Goal: Task Accomplishment & Management: Manage account settings

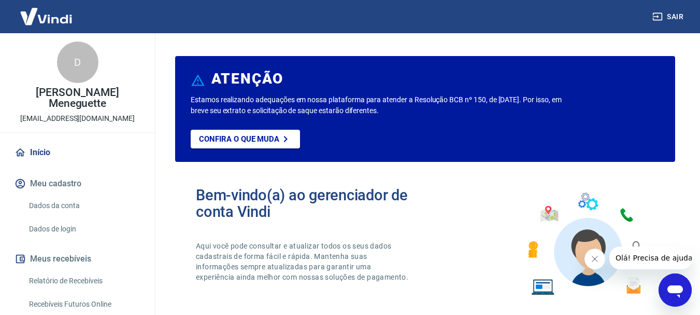
click at [600, 257] on button "Fechar mensagem da empresa" at bounding box center [594, 258] width 21 height 21
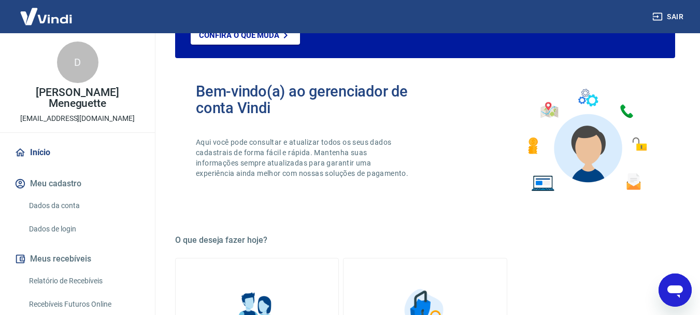
scroll to position [52, 0]
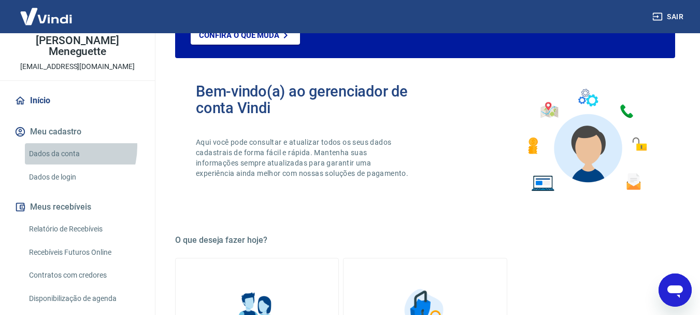
click at [56, 143] on link "Dados da conta" at bounding box center [84, 153] width 118 height 21
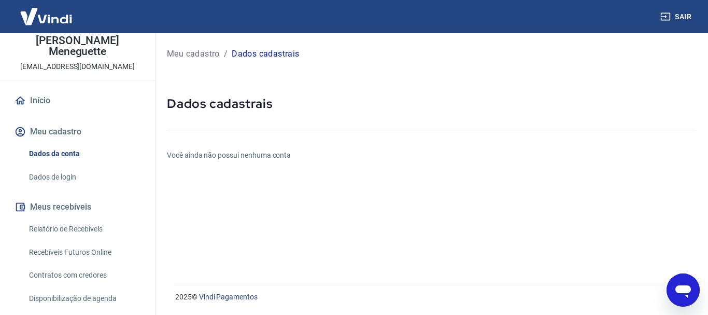
click at [49, 166] on link "Dados de login" at bounding box center [84, 176] width 118 height 21
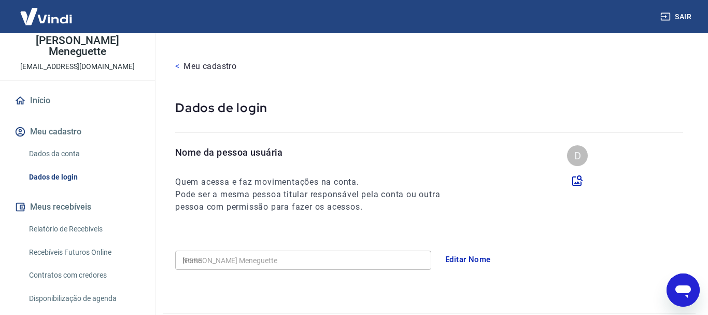
type input "(11) 95170-3169"
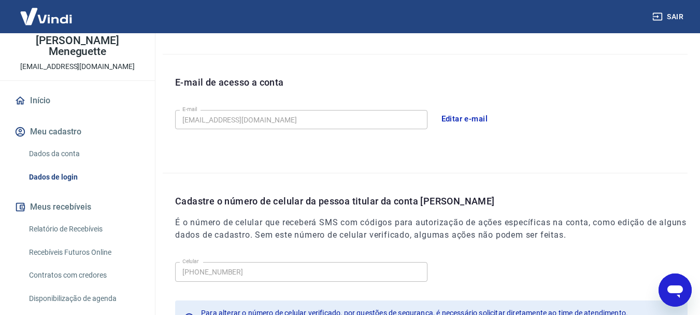
scroll to position [104, 0]
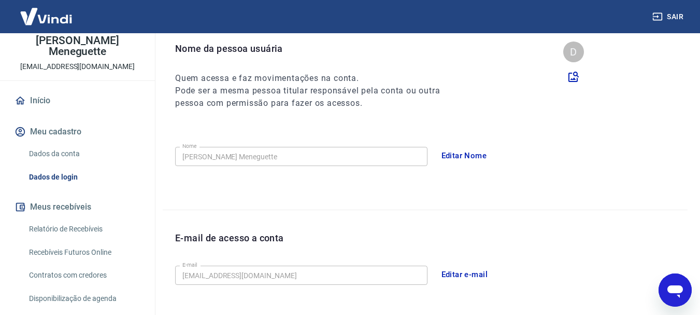
click at [60, 147] on link "Dados da conta" at bounding box center [84, 153] width 118 height 21
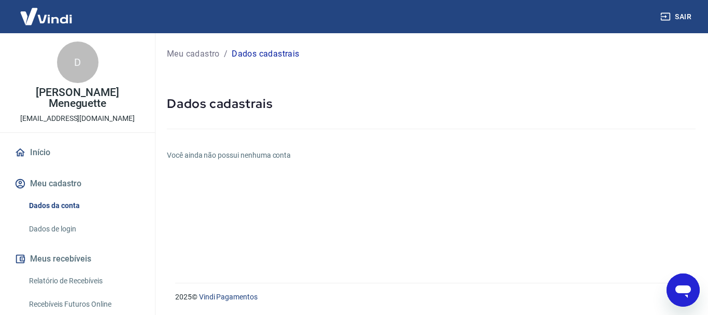
click at [59, 172] on button "Meu cadastro" at bounding box center [77, 183] width 130 height 23
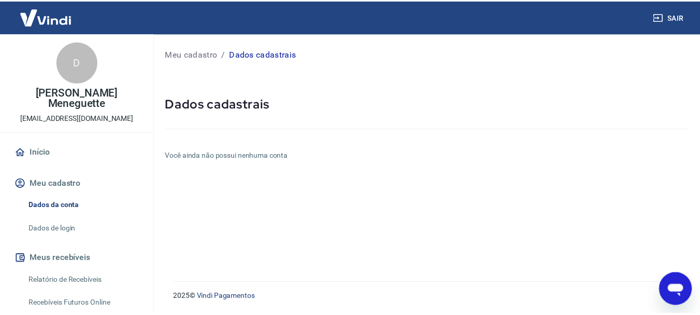
scroll to position [52, 0]
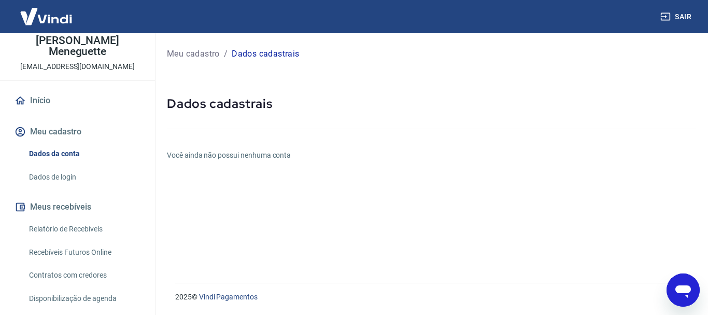
click at [61, 166] on link "Dados de login" at bounding box center [84, 176] width 118 height 21
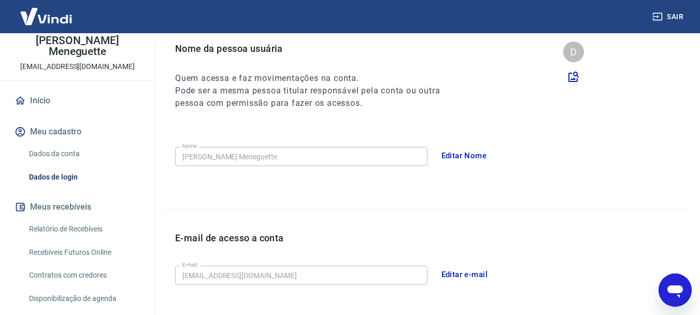
scroll to position [156, 0]
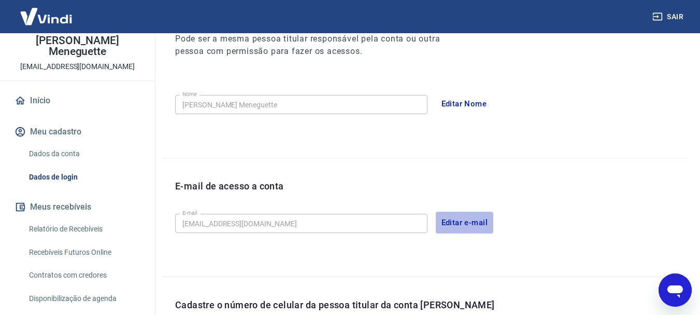
click at [452, 221] on button "Editar e-mail" at bounding box center [465, 223] width 58 height 22
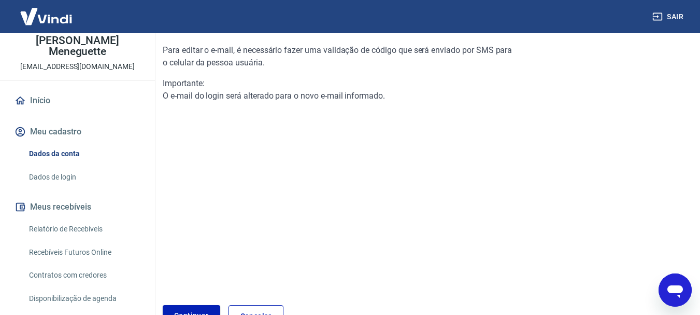
scroll to position [173, 0]
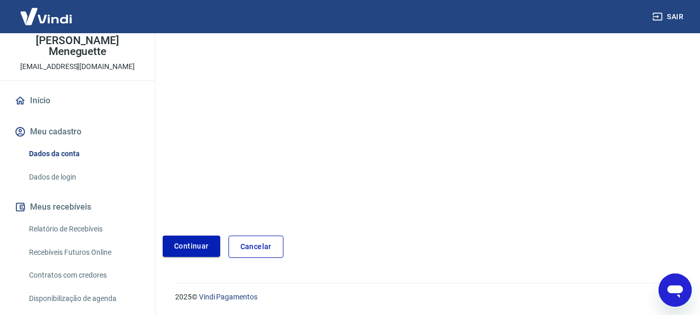
click at [201, 246] on link "Continuar" at bounding box center [192, 245] width 58 height 21
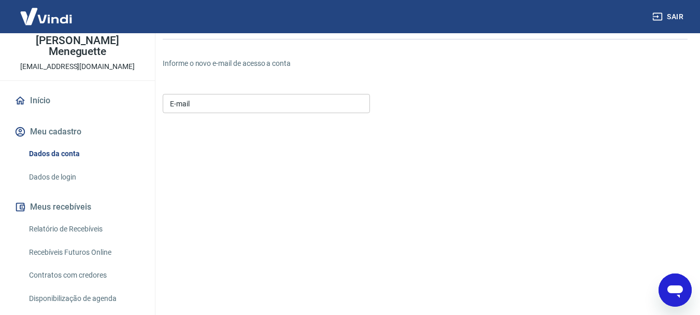
click at [209, 108] on input "E-mail" at bounding box center [266, 103] width 207 height 19
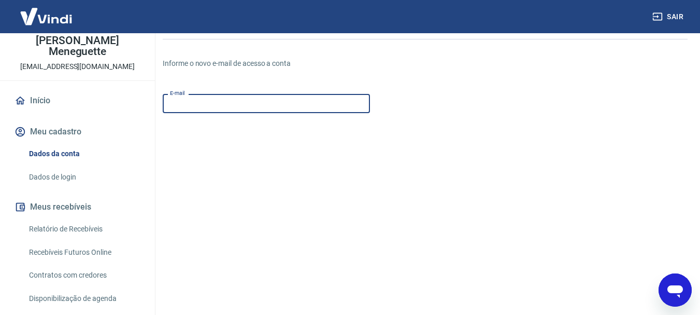
click at [209, 108] on input "E-mail" at bounding box center [266, 103] width 207 height 19
type input "[EMAIL_ADDRESS][DOMAIN_NAME]"
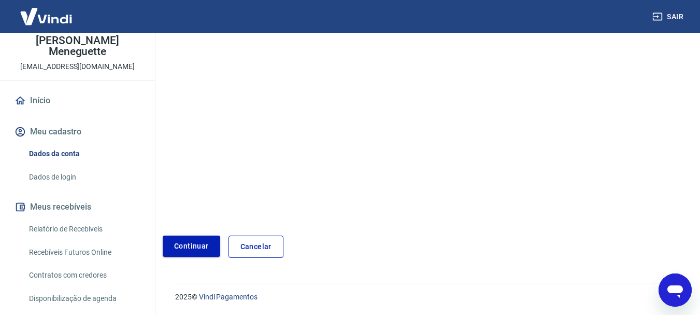
click at [190, 245] on button "Continuar" at bounding box center [192, 245] width 58 height 21
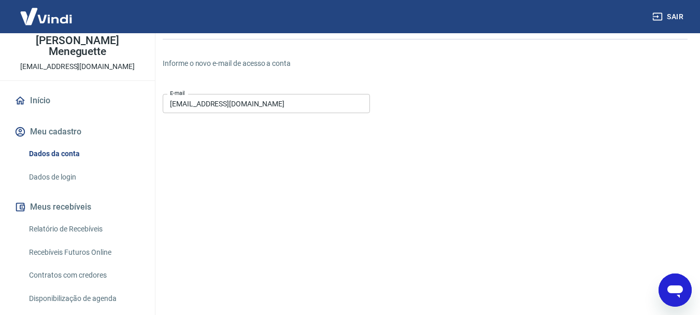
scroll to position [38, 0]
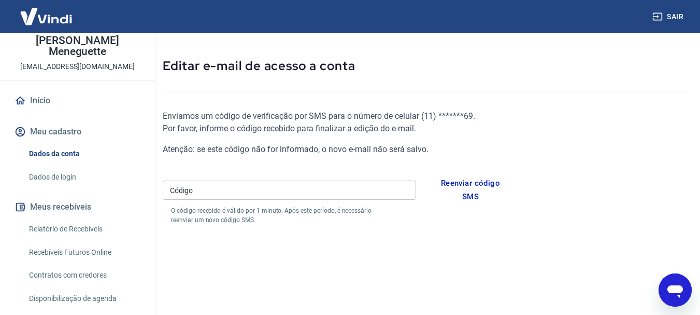
click at [482, 186] on button "Reenviar código SMS" at bounding box center [471, 190] width 85 height 36
click at [339, 190] on input "Código" at bounding box center [290, 189] width 254 height 19
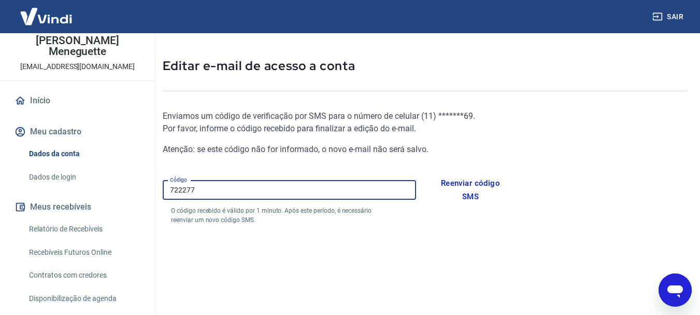
scroll to position [163, 0]
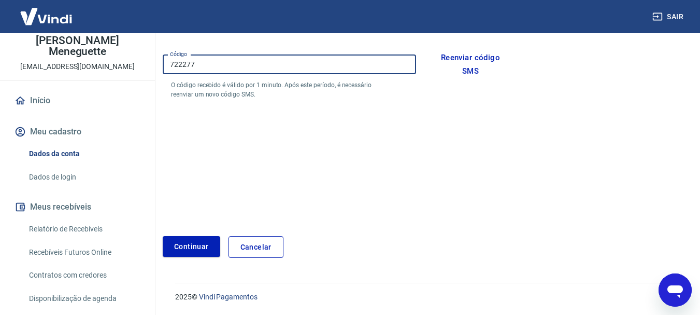
type input "722277"
click at [189, 257] on div "Continuar" at bounding box center [192, 247] width 58 height 22
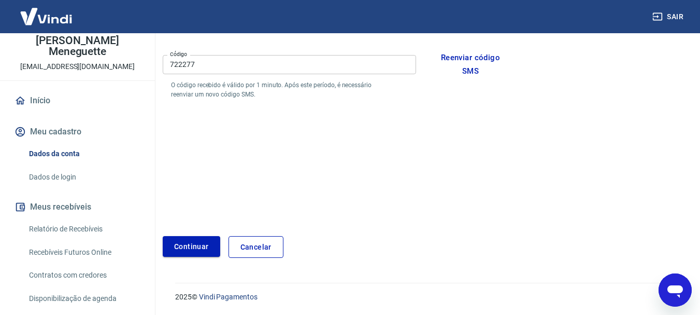
click at [193, 250] on button "Continuar" at bounding box center [192, 246] width 58 height 21
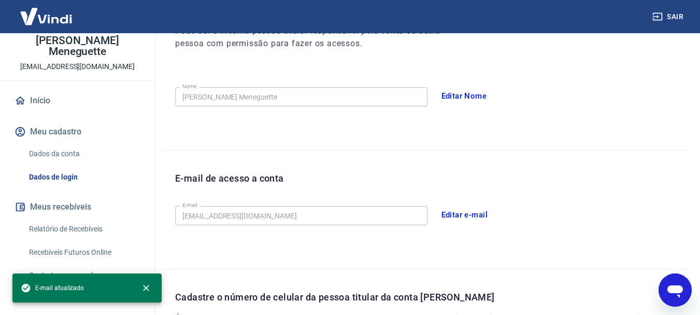
scroll to position [349, 0]
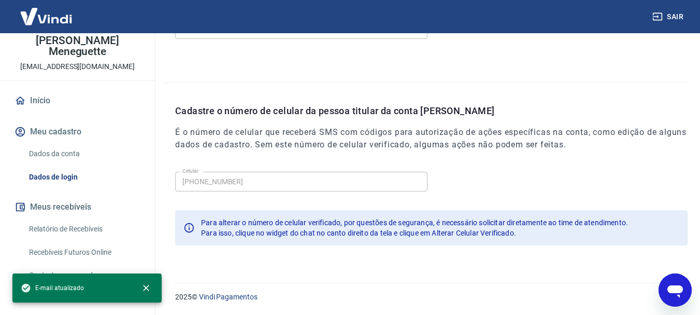
click at [671, 293] on icon "Abrir janela de mensagens" at bounding box center [675, 289] width 19 height 19
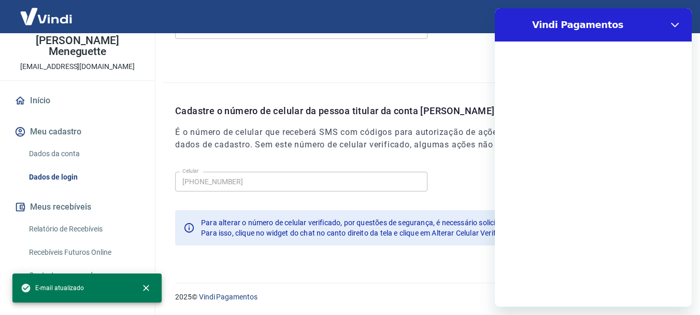
scroll to position [0, 0]
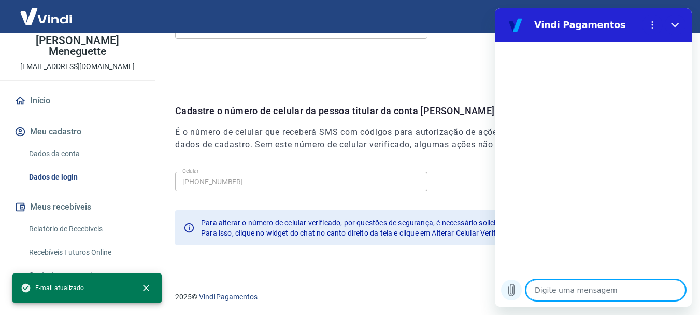
click at [510, 288] on icon "Carregar arquivo" at bounding box center [512, 290] width 12 height 12
type textarea "x"
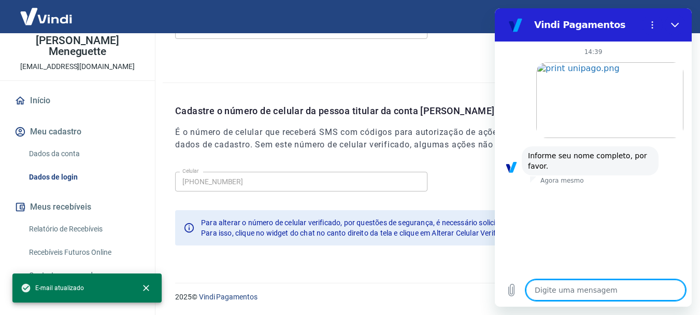
click at [574, 290] on textarea at bounding box center [606, 289] width 160 height 21
type textarea "D"
type textarea "x"
type textarea "Da"
type textarea "x"
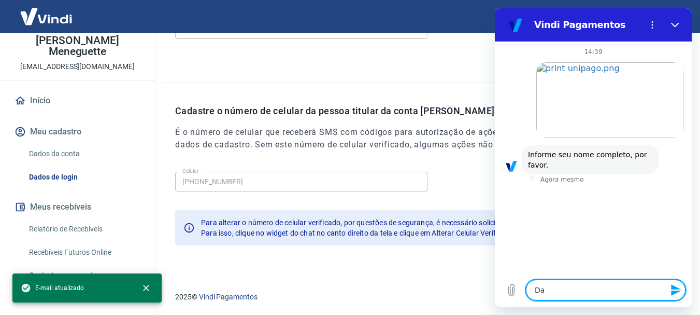
type textarea "Dav"
type textarea "x"
type textarea "Davi"
type textarea "x"
type textarea "David"
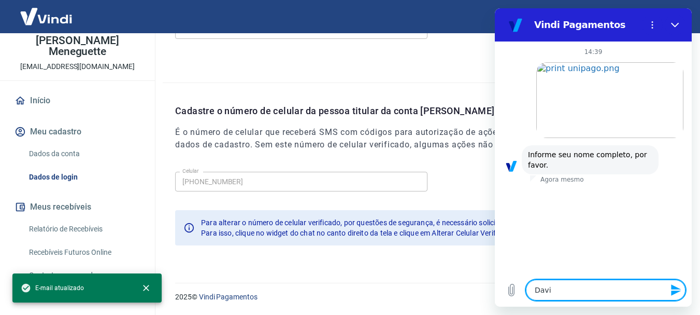
type textarea "x"
type textarea "David"
type textarea "x"
type textarea "David A"
type textarea "x"
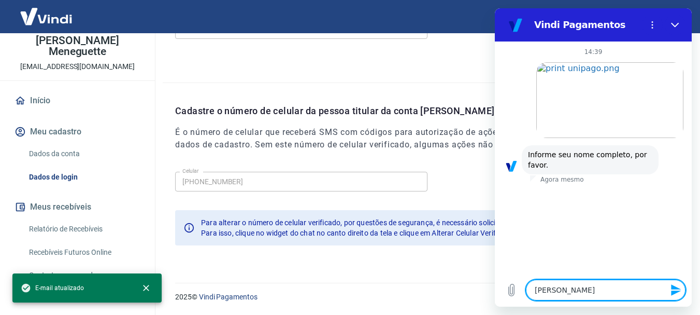
type textarea "David Ay"
type textarea "x"
type textarea "David Aya"
type textarea "x"
type textarea "David Ayal"
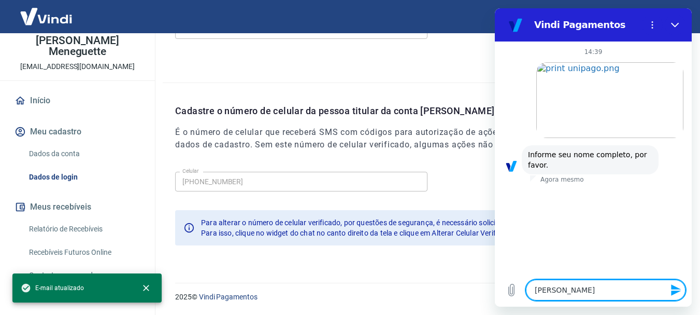
type textarea "x"
type textarea "David Ayala"
type textarea "x"
type textarea "David Ayala"
type textarea "x"
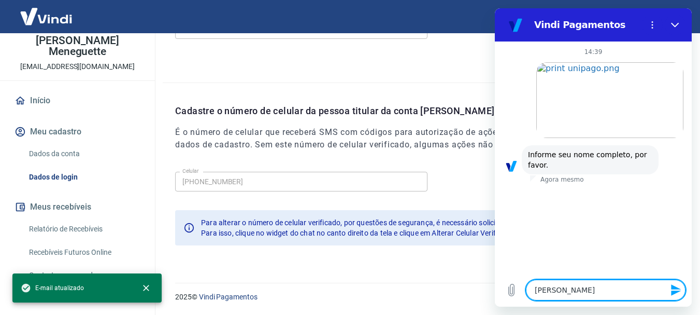
type textarea "David Ayala M"
type textarea "x"
type textarea "David Ayala Me"
type textarea "x"
type textarea "David Ayala Men"
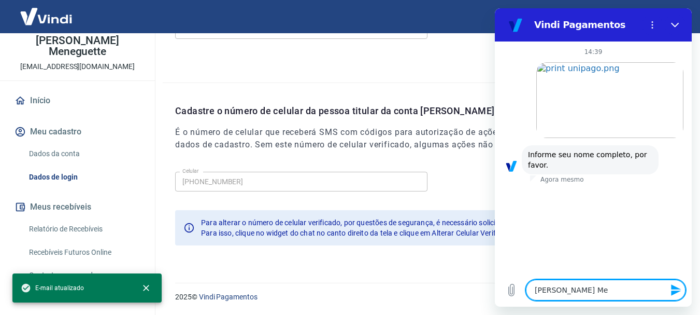
type textarea "x"
type textarea "David Ayala Mene"
type textarea "x"
type textarea "David Ayala Meneg"
type textarea "x"
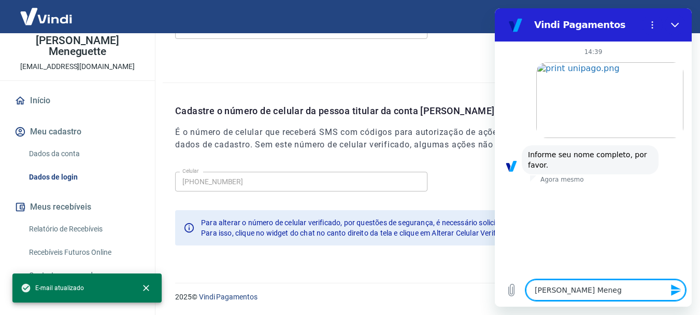
type textarea "David Ayala Menegu"
type textarea "x"
type textarea "David Ayala Menegue"
type textarea "x"
type textarea "David Ayala Meneguet"
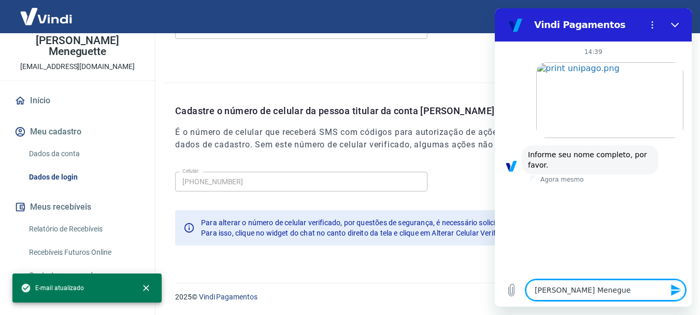
type textarea "x"
type textarea "David Ayala Meneguett"
type textarea "x"
type textarea "[PERSON_NAME] Meneguette"
type textarea "x"
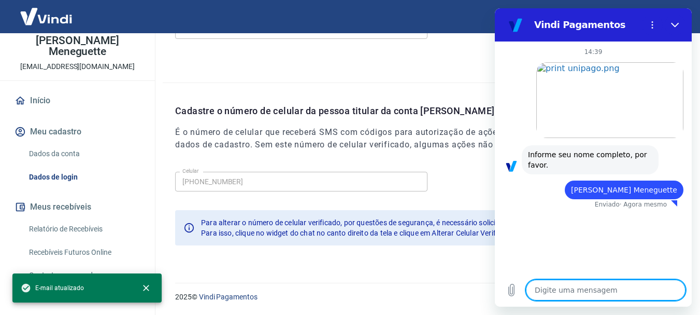
type textarea "x"
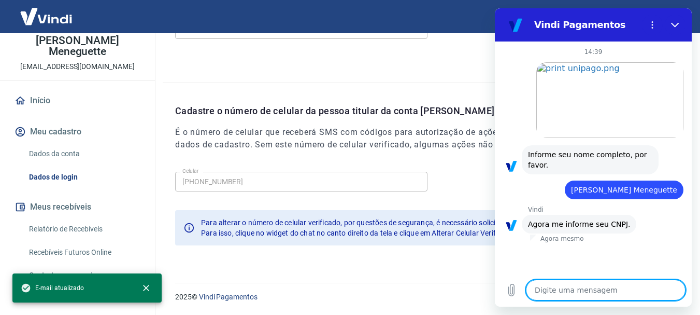
type textarea "3"
type textarea "x"
type textarea "31"
type textarea "x"
type textarea "314"
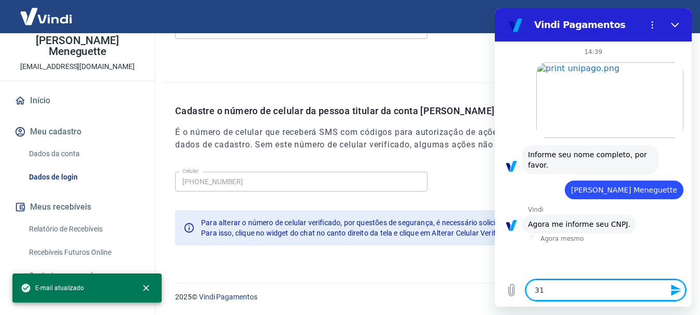
type textarea "x"
type textarea "3143"
type textarea "x"
type textarea "31436"
type textarea "x"
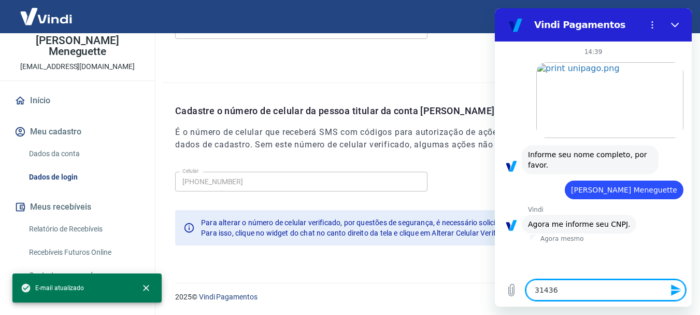
type textarea "314366"
type textarea "x"
type textarea "3143668"
type textarea "x"
type textarea "31436688"
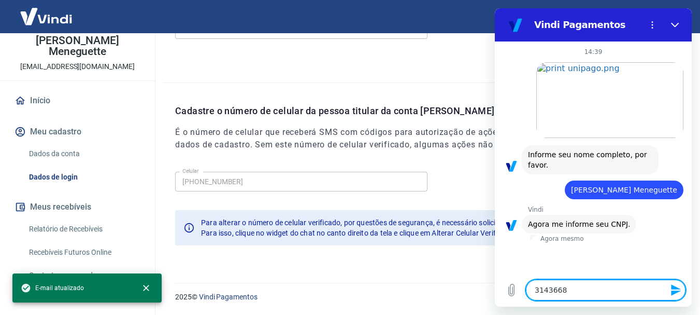
type textarea "x"
type textarea "314366888"
type textarea "x"
type textarea "3143668881"
type textarea "x"
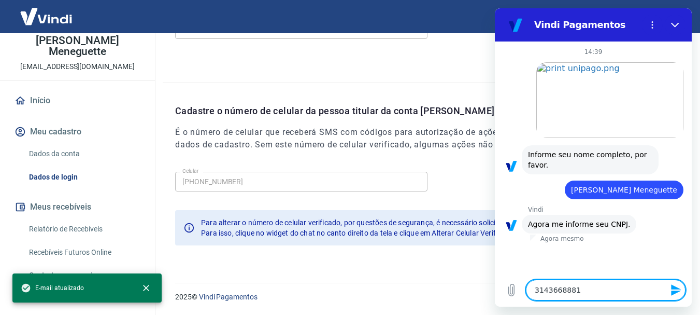
type textarea "31436688817"
type textarea "x"
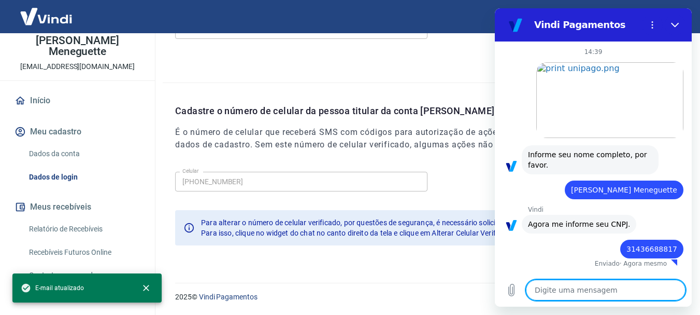
type textarea "x"
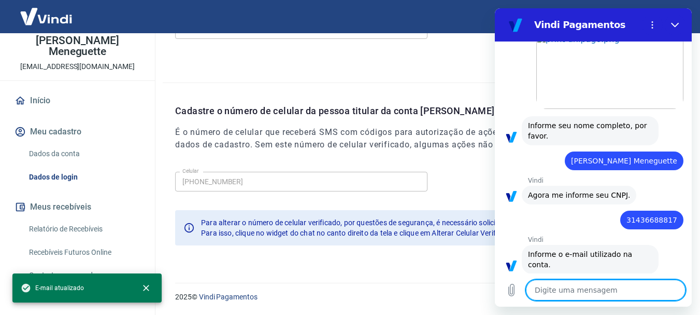
scroll to position [31, 0]
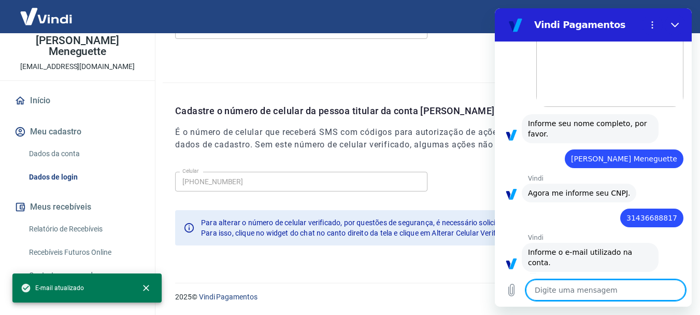
type textarea "s"
type textarea "x"
type textarea "si"
type textarea "x"
type textarea "sit"
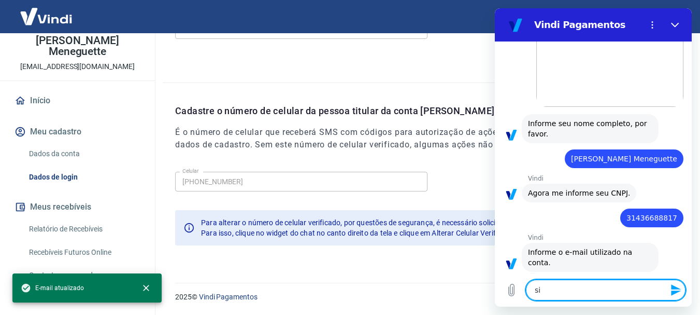
type textarea "x"
type textarea "site"
type textarea "x"
type textarea "sitei"
type textarea "x"
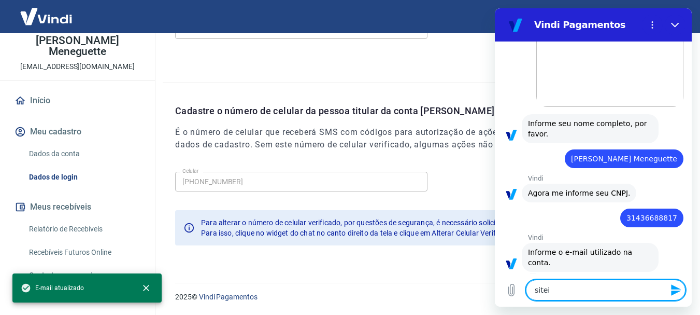
type textarea "siteim"
type textarea "x"
type textarea "siteimb"
type textarea "x"
type textarea "siteimba"
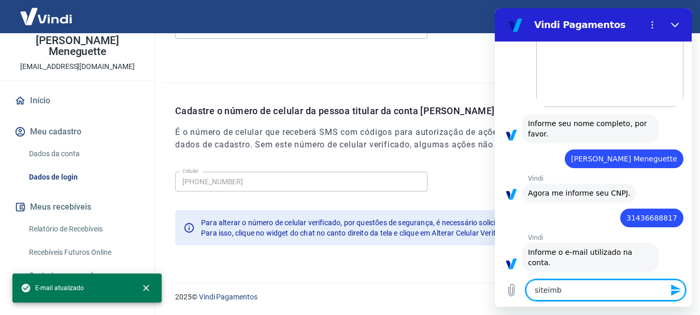
type textarea "x"
type textarea "siteimbat"
type textarea "x"
type textarea "siteimbati"
type textarea "x"
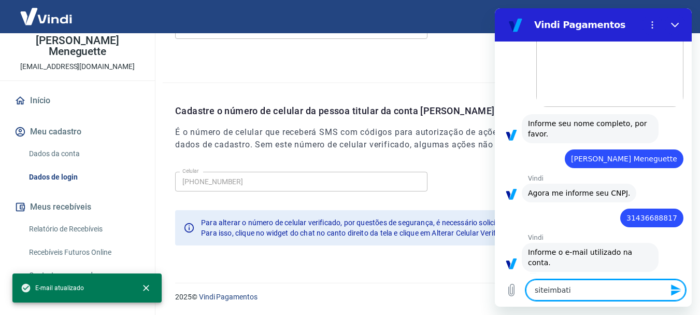
type textarea "siteimbativ"
type textarea "x"
type textarea "siteimbative"
type textarea "x"
type textarea "siteimbativel"
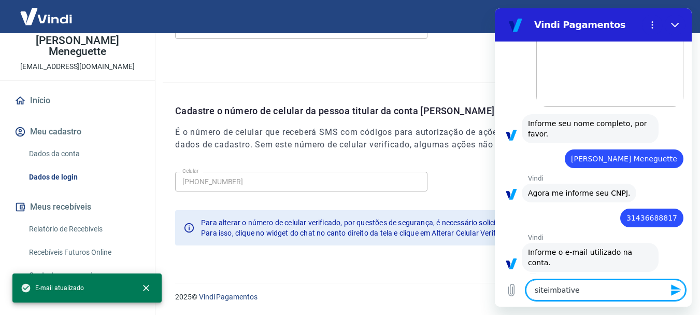
type textarea "x"
type textarea "siteimbativel@"
type textarea "x"
type textarea "siteimbativel@g"
type textarea "x"
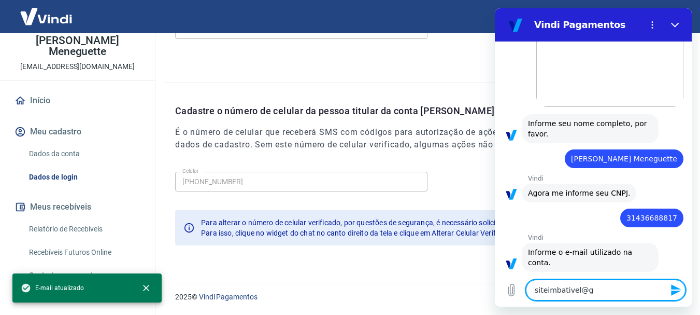
type textarea "siteimbativel@gm"
type textarea "x"
type textarea "siteimbativel@gma"
type textarea "x"
type textarea "siteimbativel@gmai"
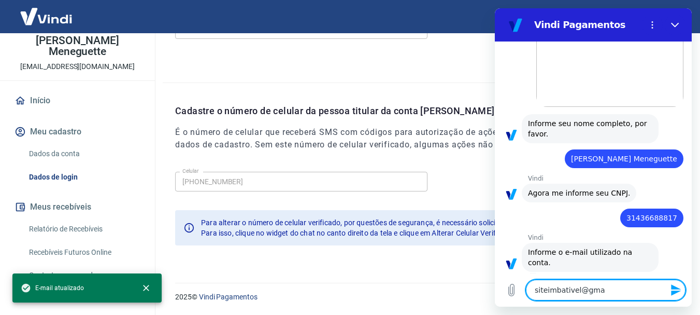
type textarea "x"
type textarea "siteimbativel@gmail"
type textarea "x"
type textarea "siteimbativel@gmail."
type textarea "x"
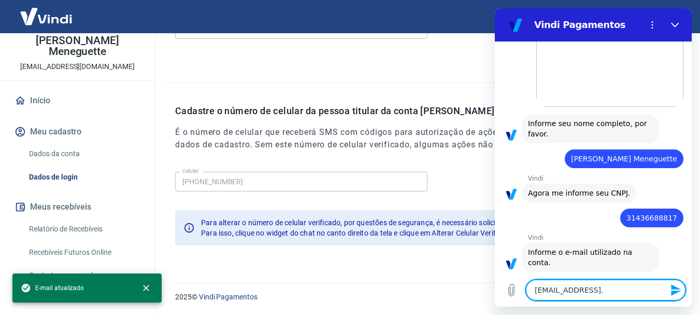
type textarea "siteimbativel@gmail.c"
type textarea "x"
type textarea "siteimbativel@gmail.co"
type textarea "x"
type textarea "[EMAIL_ADDRESS][DOMAIN_NAME]"
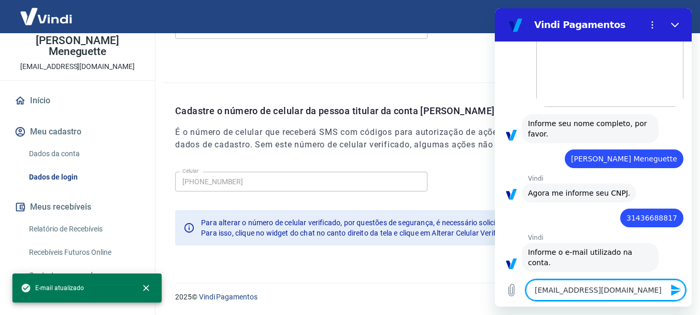
type textarea "x"
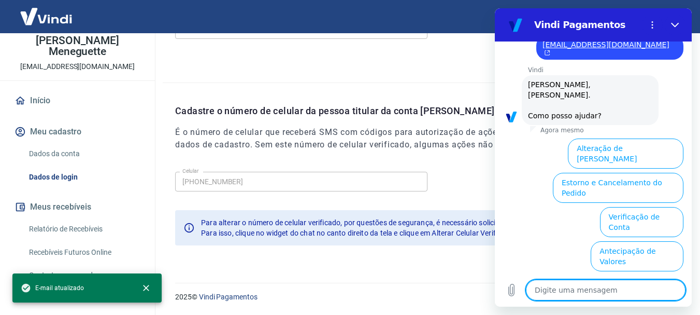
scroll to position [326, 0]
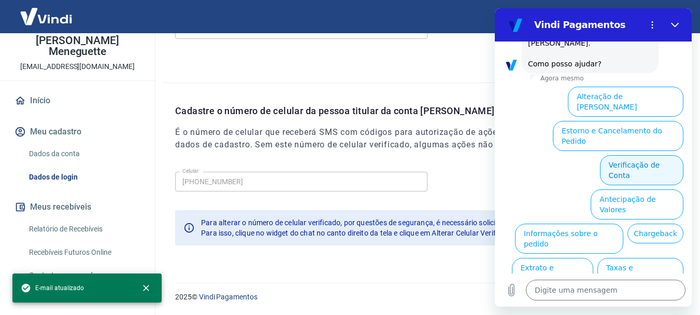
click at [644, 155] on button "Verificação de Conta" at bounding box center [641, 170] width 83 height 30
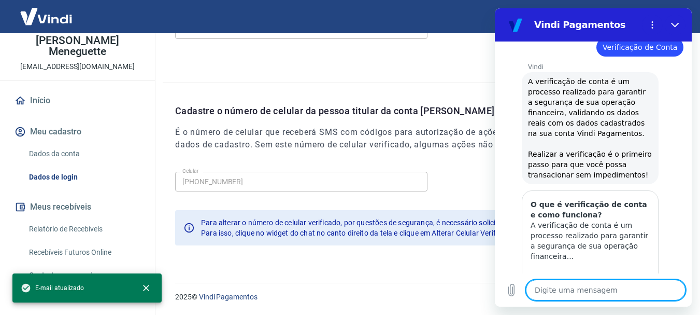
type textarea "x"
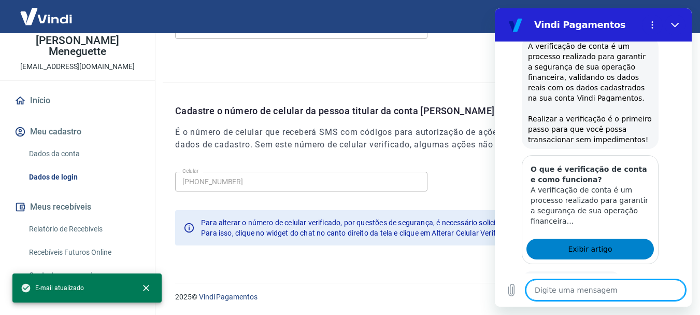
scroll to position [428, 0]
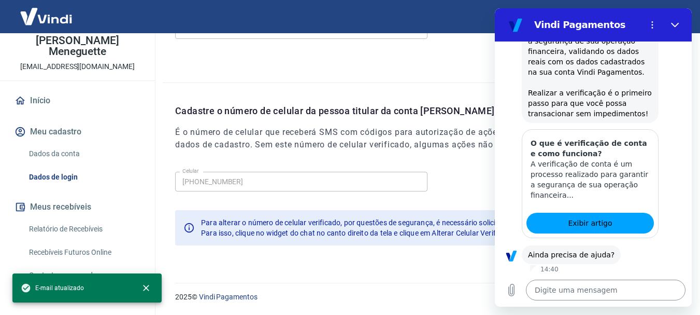
click at [586, 298] on textarea at bounding box center [606, 289] width 160 height 21
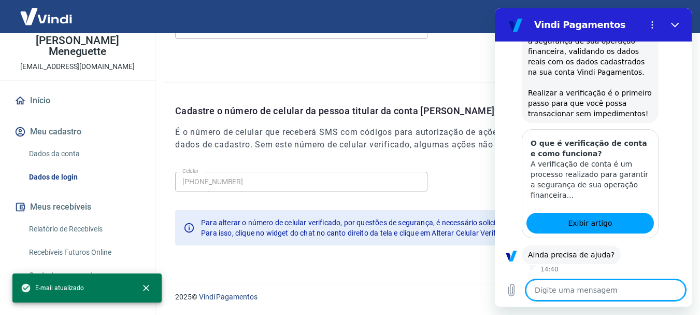
type textarea "f"
type textarea "x"
type textarea "fa"
type textarea "x"
type textarea "fal"
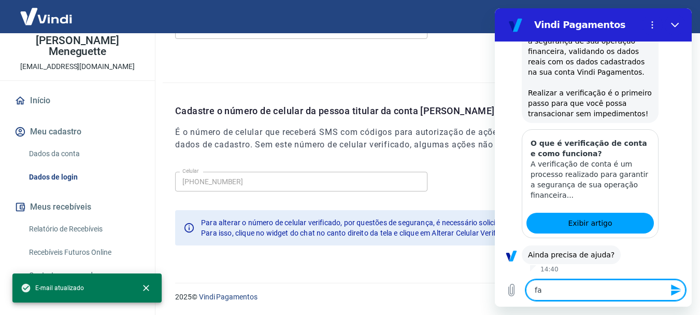
type textarea "x"
type textarea "fala"
type textarea "x"
type textarea "falar"
type textarea "x"
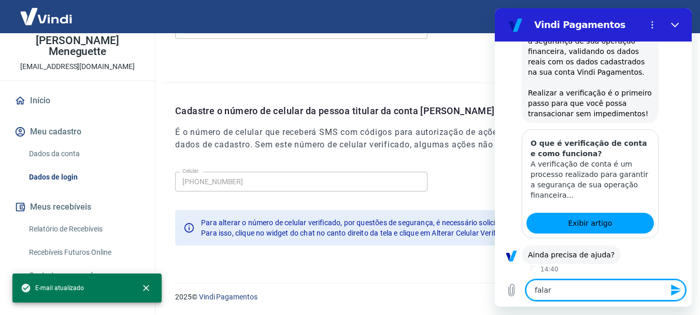
type textarea "falar"
type textarea "x"
type textarea "falar c"
type textarea "x"
type textarea "falar co"
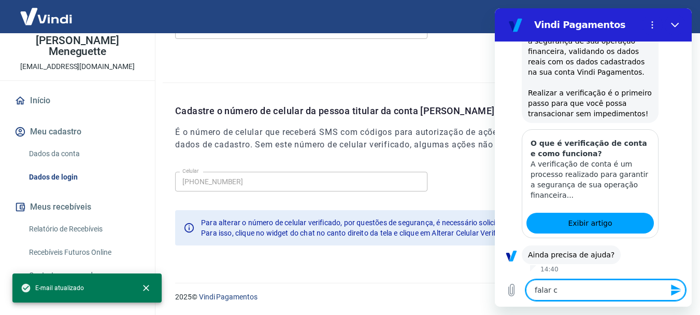
type textarea "x"
type textarea "falar com"
type textarea "x"
type textarea "falar com"
type textarea "x"
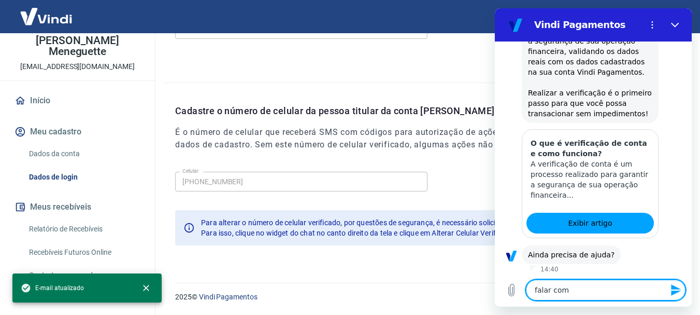
type textarea "falar com a"
type textarea "x"
type textarea "falar com at"
type textarea "x"
type textarea "falar com ate"
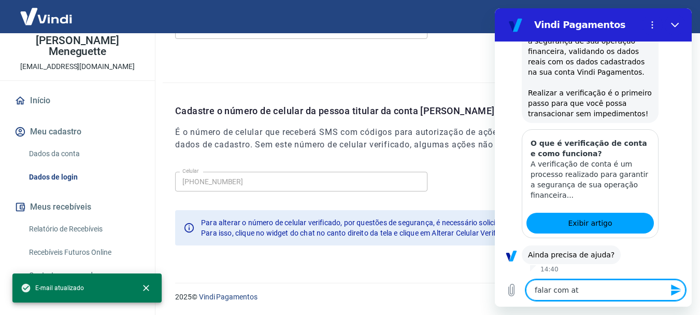
type textarea "x"
type textarea "falar com aten"
type textarea "x"
type textarea "falar com atend"
type textarea "x"
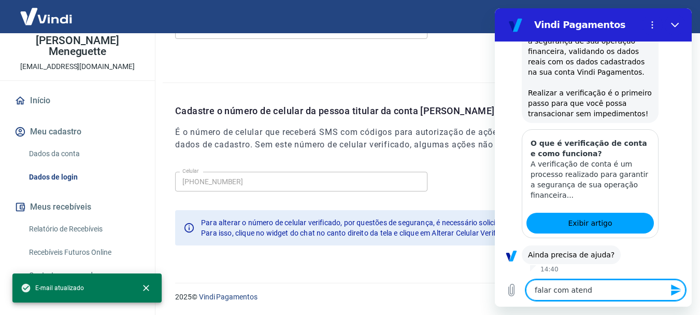
type textarea "falar com atende"
type textarea "x"
type textarea "falar com atenden"
type textarea "x"
type textarea "falar com atendent"
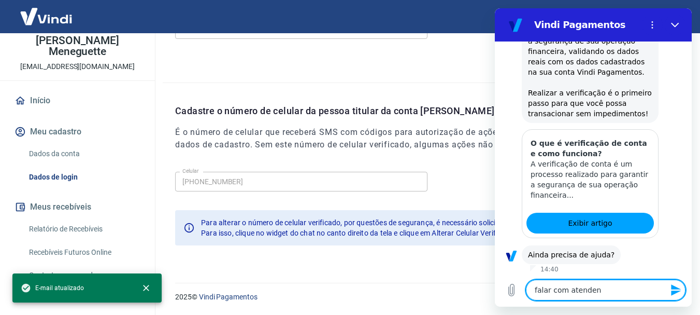
type textarea "x"
type textarea "falar com atendente"
type textarea "x"
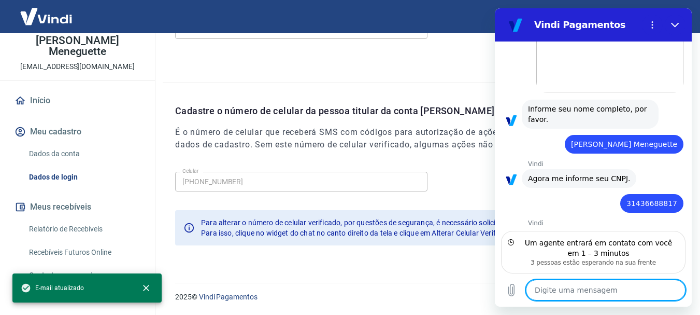
scroll to position [0, 0]
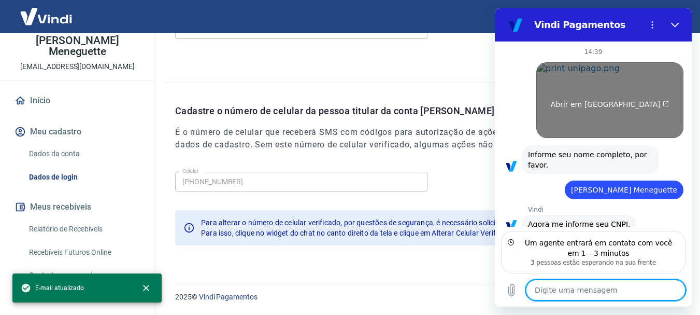
click at [617, 111] on link "Abrir em [GEOGRAPHIC_DATA]" at bounding box center [610, 100] width 147 height 76
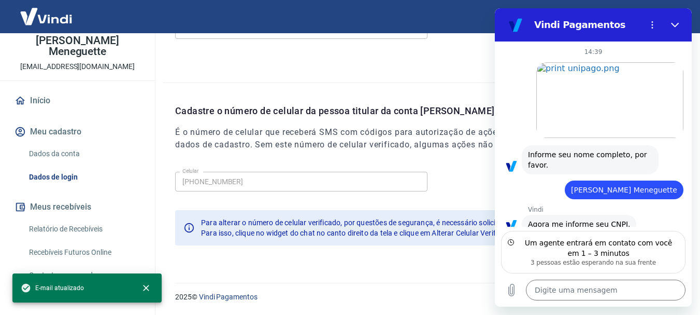
click at [74, 143] on link "Dados da conta" at bounding box center [84, 153] width 118 height 21
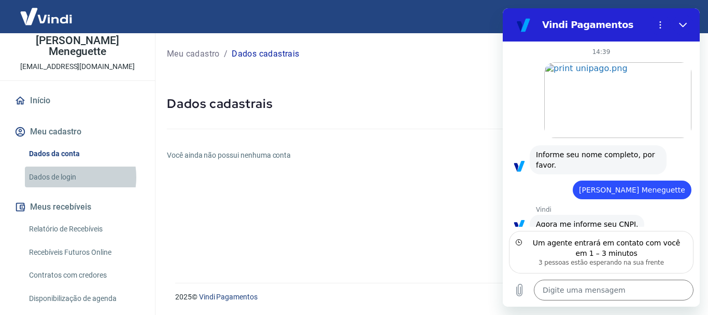
click at [60, 166] on link "Dados de login" at bounding box center [84, 176] width 118 height 21
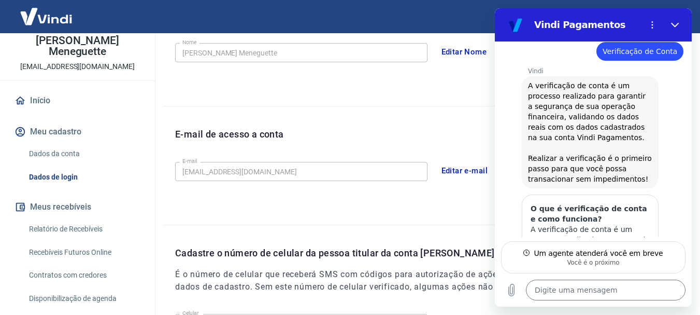
scroll to position [502, 0]
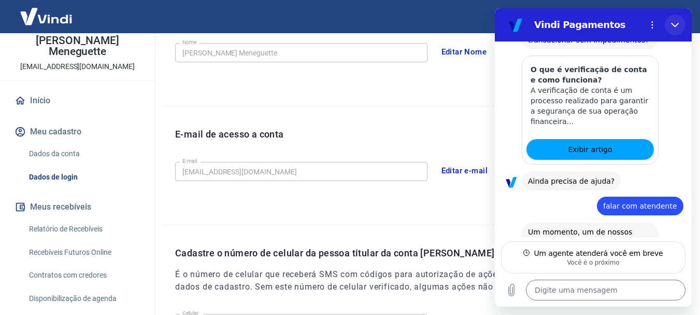
click at [675, 23] on icon "Fechar" at bounding box center [675, 25] width 8 height 8
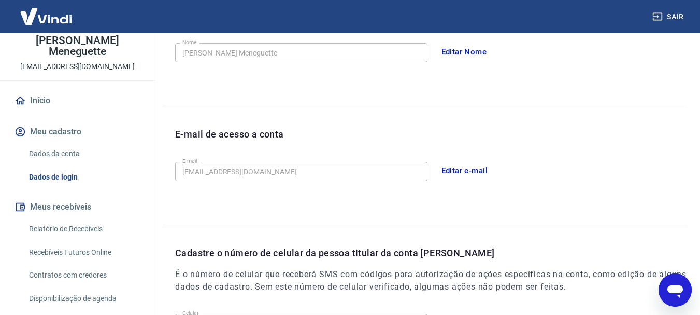
scroll to position [0, 0]
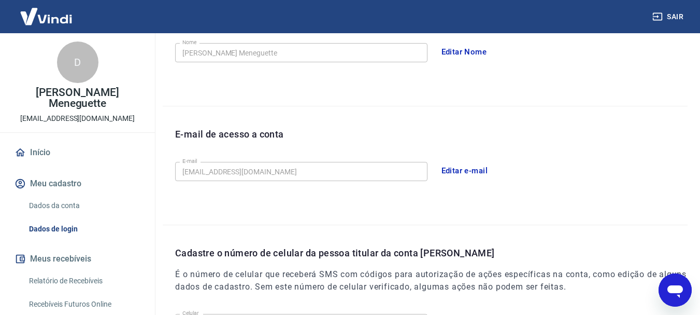
click at [80, 69] on div "D" at bounding box center [77, 61] width 41 height 41
click at [71, 113] on p "[EMAIL_ADDRESS][DOMAIN_NAME]" at bounding box center [77, 118] width 115 height 11
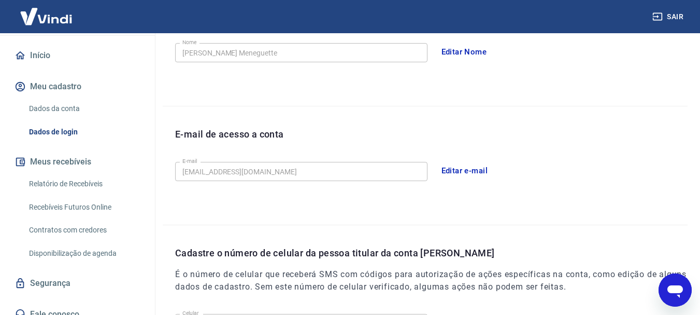
click at [59, 98] on link "Dados da conta" at bounding box center [84, 108] width 118 height 21
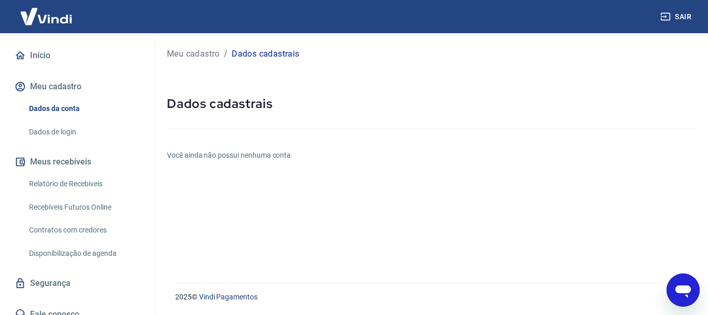
click at [61, 121] on link "Dados de login" at bounding box center [84, 131] width 118 height 21
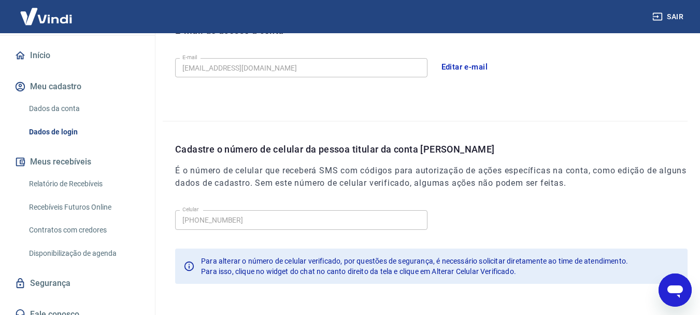
scroll to position [349, 0]
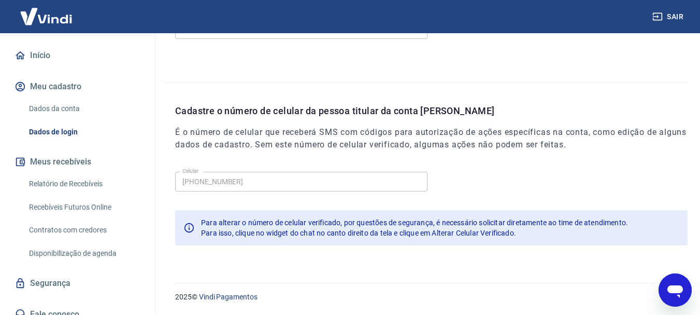
click at [674, 285] on icon "Abrir janela de mensagens" at bounding box center [675, 289] width 19 height 19
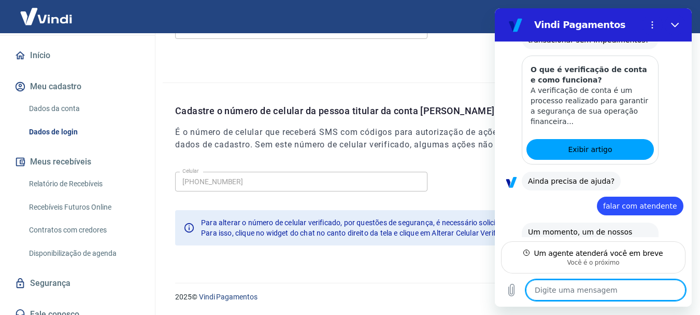
scroll to position [0, 0]
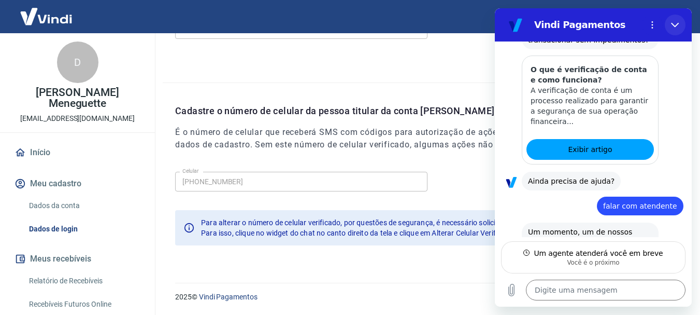
click at [677, 21] on icon "Fechar" at bounding box center [675, 25] width 8 height 8
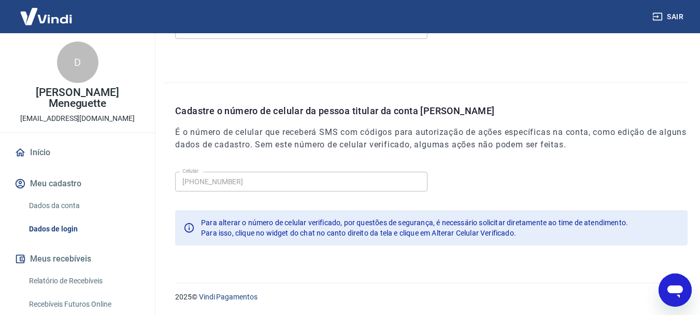
click at [686, 295] on div "Abrir janela de mensagens" at bounding box center [675, 289] width 31 height 31
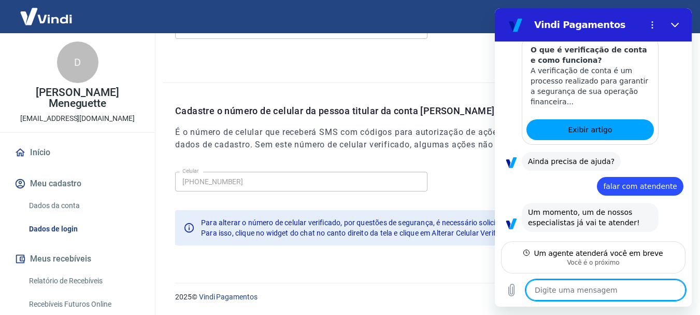
type textarea "x"
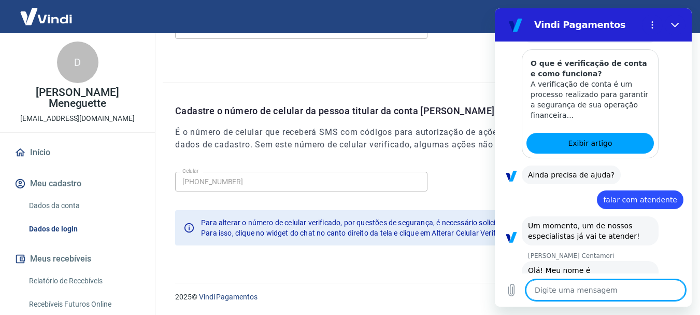
scroll to position [510, 0]
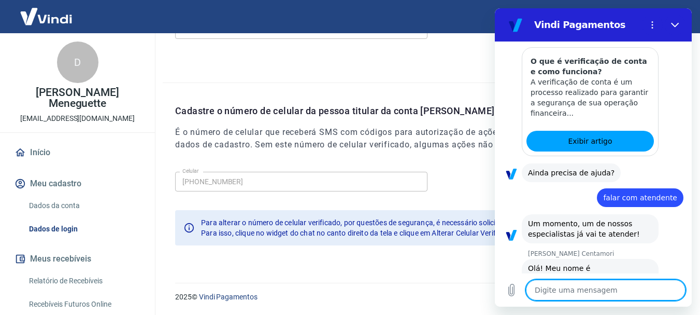
type textarea "o"
type textarea "x"
type textarea "oi"
type textarea "x"
type textarea "oi"
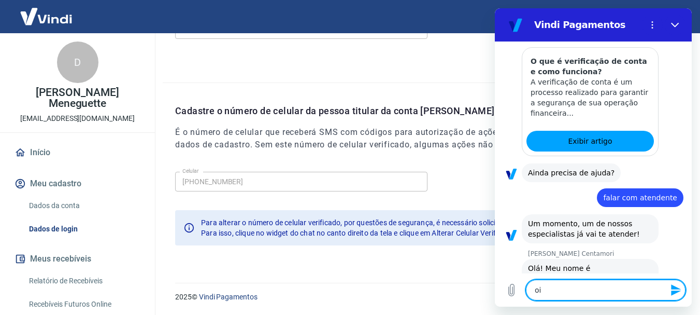
type textarea "x"
type textarea "oi m"
type textarea "x"
type textarea "oi ma"
type textarea "x"
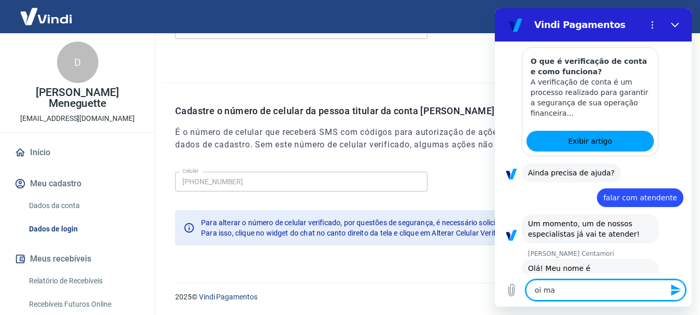
type textarea "oi mar"
type textarea "x"
type textarea "oi mari"
type textarea "x"
type textarea "oi maria"
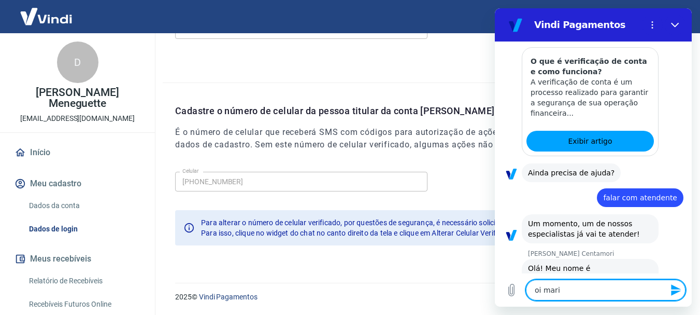
type textarea "x"
type textarea "oi marian"
type textarea "x"
type textarea "oi mariana"
type textarea "x"
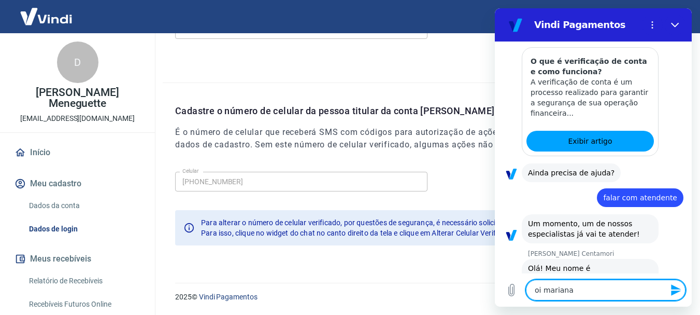
type textarea "oi mariana"
type textarea "x"
type textarea "oi mariana b"
type textarea "x"
type textarea "oi mariana bo"
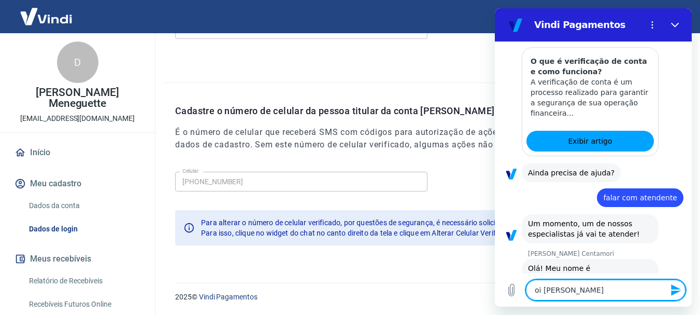
type textarea "x"
type textarea "oi mariana boa"
type textarea "x"
type textarea "oi mariana boa"
type textarea "x"
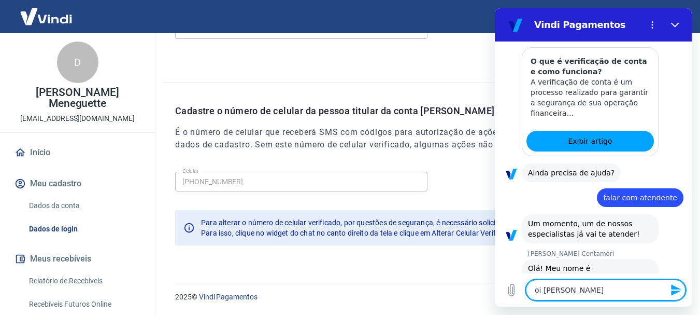
type textarea "oi mariana boa t"
type textarea "x"
type textarea "oi mariana boa ta"
type textarea "x"
type textarea "oi mariana boa tar"
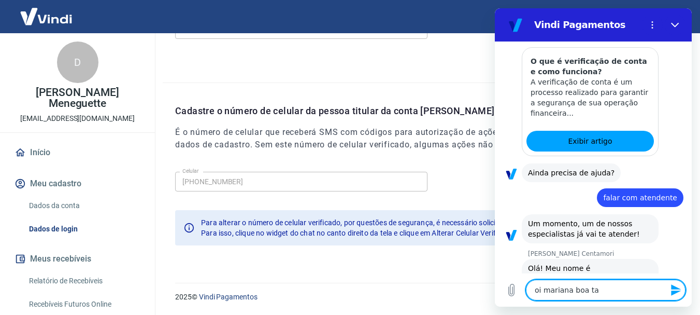
type textarea "x"
type textarea "oi mariana boa tard"
type textarea "x"
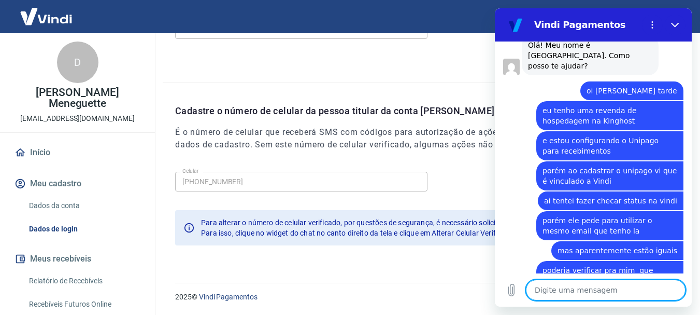
scroll to position [735, 0]
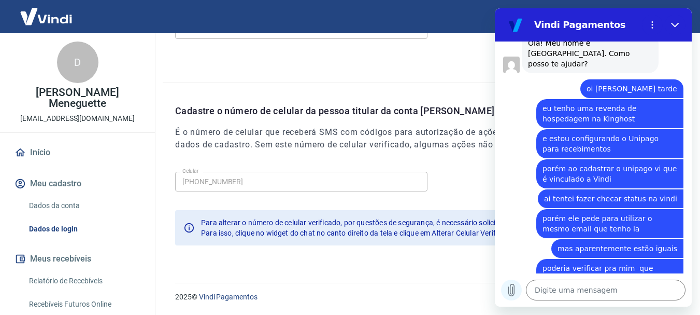
click at [511, 296] on icon "Carregar arquivo" at bounding box center [512, 290] width 6 height 12
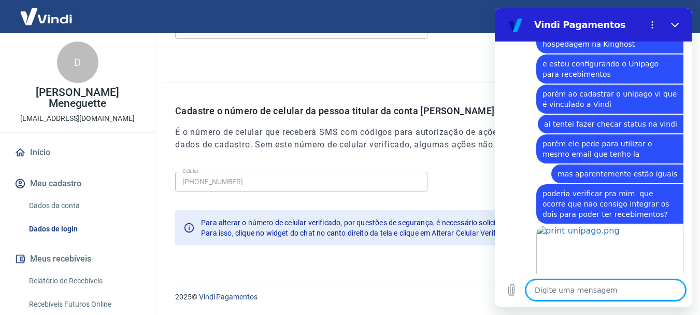
scroll to position [812, 0]
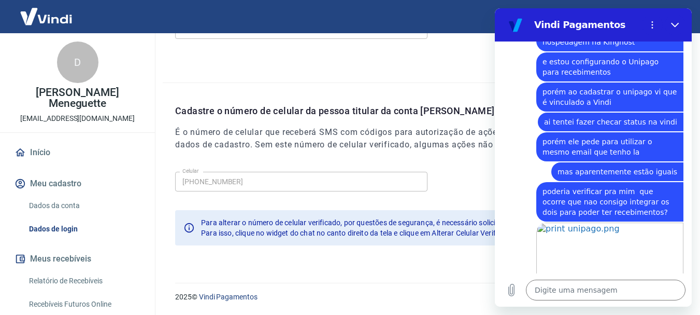
click at [335, 137] on h6 "É o número de celular que receberá SMS com códigos para autorização de ações es…" at bounding box center [431, 138] width 513 height 25
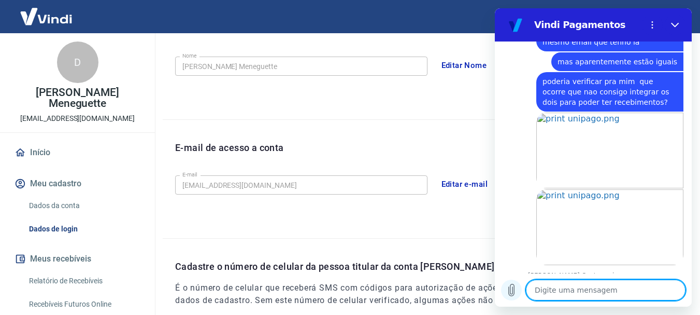
scroll to position [923, 0]
click at [509, 294] on icon "Carregar arquivo" at bounding box center [512, 290] width 12 height 12
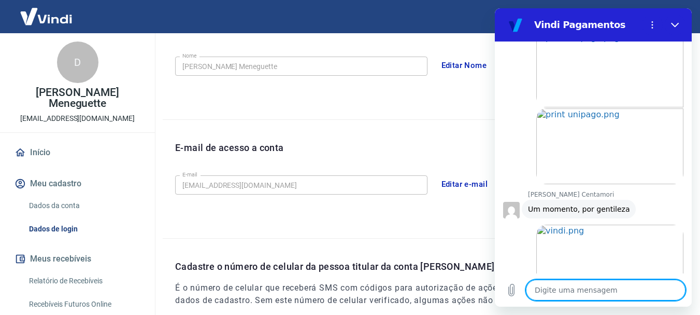
scroll to position [1005, 0]
click at [560, 287] on textarea at bounding box center [606, 289] width 160 height 21
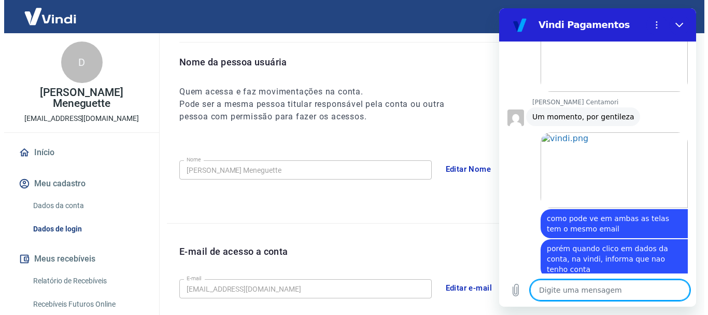
scroll to position [0, 0]
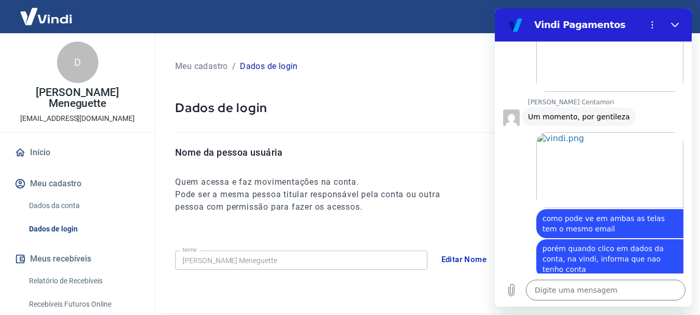
click at [65, 195] on link "Dados da conta" at bounding box center [84, 205] width 118 height 21
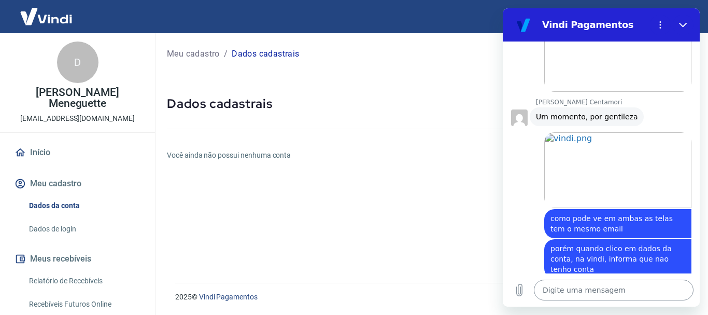
click at [581, 290] on textarea at bounding box center [614, 289] width 160 height 21
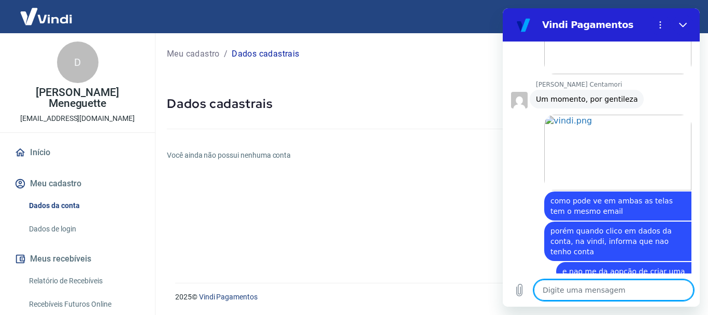
scroll to position [1115, 0]
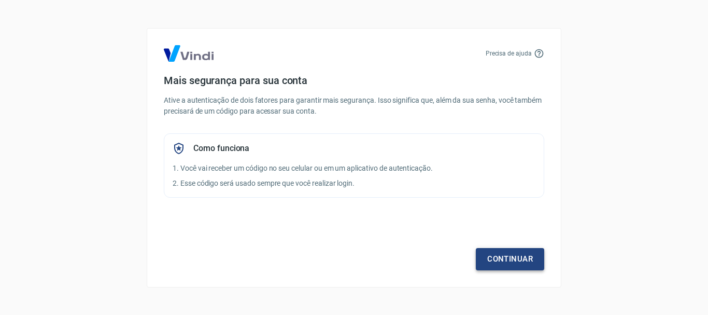
click at [524, 256] on link "Continuar" at bounding box center [510, 259] width 68 height 22
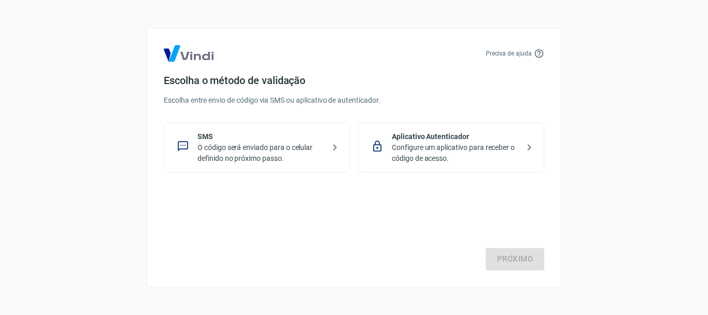
click at [310, 166] on div "SMS O código será enviado para o celular definido no próximo passo." at bounding box center [257, 147] width 186 height 50
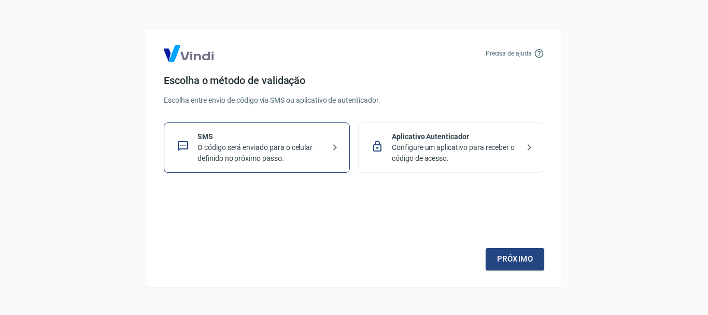
click at [517, 274] on div "Precisa de ajuda Escolha o método de validação Escolha entre envio de código vi…" at bounding box center [354, 157] width 415 height 259
click at [517, 265] on link "Próximo" at bounding box center [515, 259] width 59 height 22
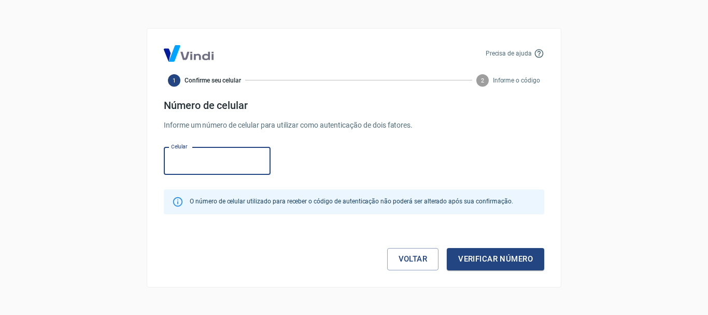
click at [217, 155] on input "Celular" at bounding box center [217, 160] width 107 height 27
type input "[PHONE_NUMBER]"
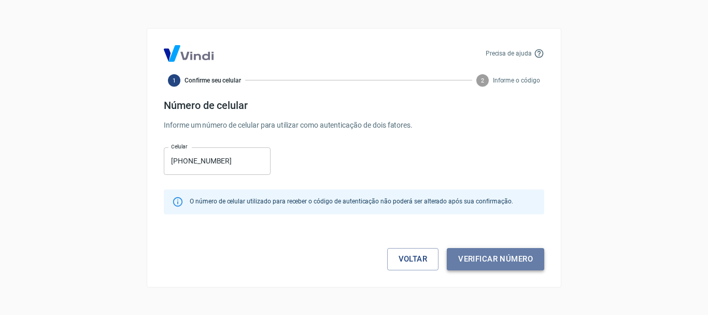
click at [492, 256] on button "Verificar número" at bounding box center [495, 259] width 97 height 22
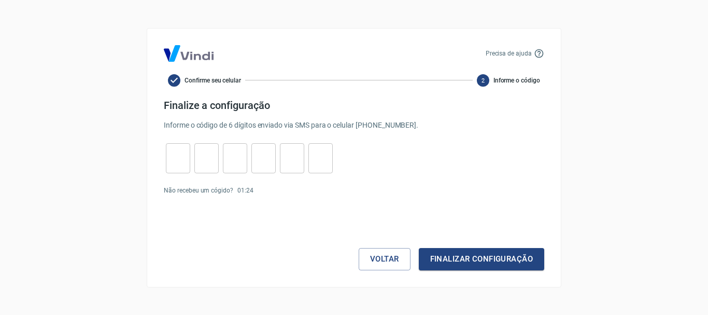
click at [178, 156] on input "tel" at bounding box center [178, 158] width 24 height 22
type input "8"
type input "2"
type input "0"
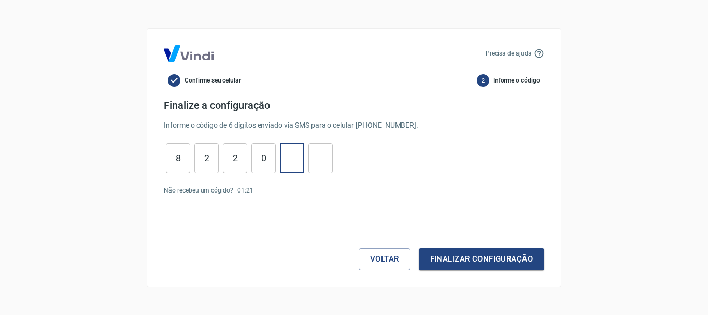
type input "7"
click at [474, 253] on button "Finalizar configuração" at bounding box center [481, 259] width 125 height 22
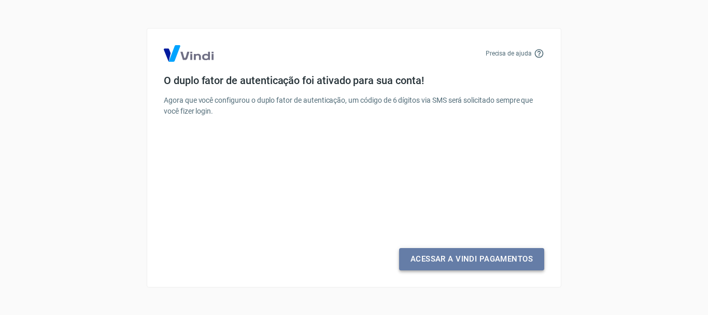
click at [463, 264] on link "Acessar a Vindi Pagamentos" at bounding box center [471, 259] width 145 height 22
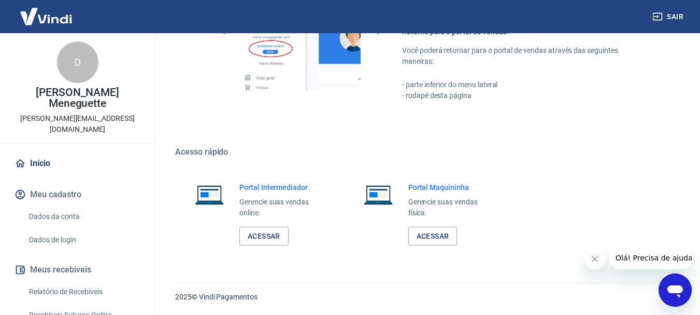
click at [69, 206] on link "Dados da conta" at bounding box center [84, 216] width 118 height 21
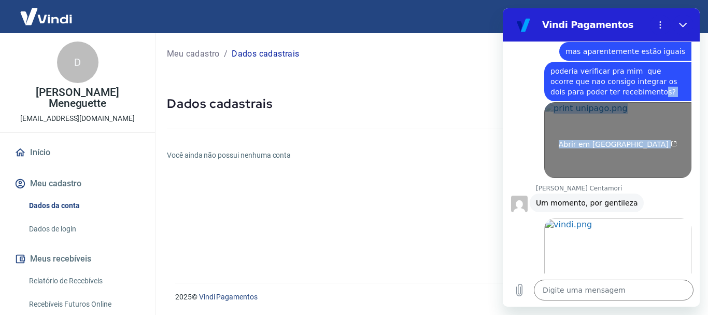
scroll to position [929, 0]
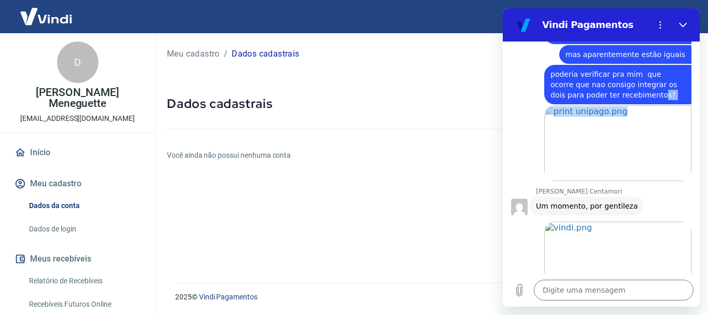
drag, startPoint x: 536, startPoint y: 45, endPoint x: 639, endPoint y: 155, distance: 150.4
click at [639, 187] on p "[PERSON_NAME] Centamori" at bounding box center [618, 191] width 164 height 8
copy p "[PERSON_NAME] Centamori"
type textarea "x"
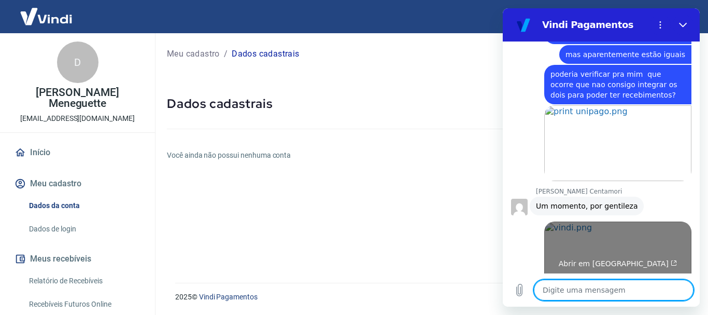
scroll to position [1072, 0]
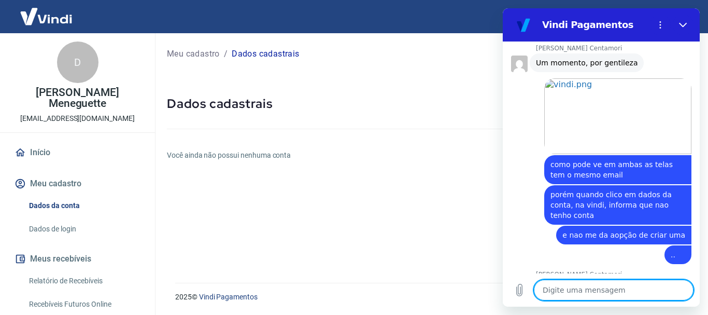
click at [612, 287] on textarea at bounding box center [614, 289] width 160 height 21
type textarea "3"
type textarea "x"
type textarea "31"
type textarea "x"
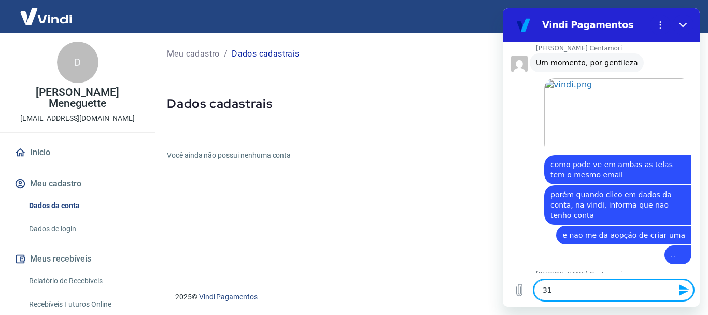
type textarea "314"
type textarea "x"
type textarea "3143"
type textarea "x"
type textarea "31436"
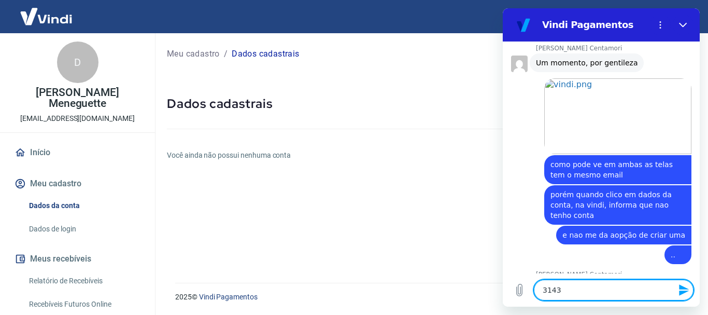
type textarea "x"
type textarea "314366"
type textarea "x"
type textarea "3143668"
type textarea "x"
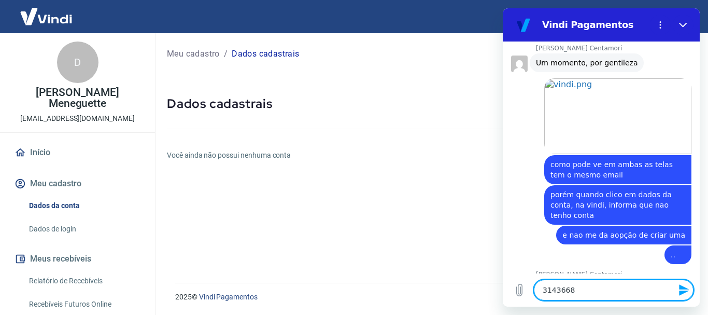
type textarea "31436688"
type textarea "x"
type textarea "314366888"
type textarea "x"
type textarea "3143668881"
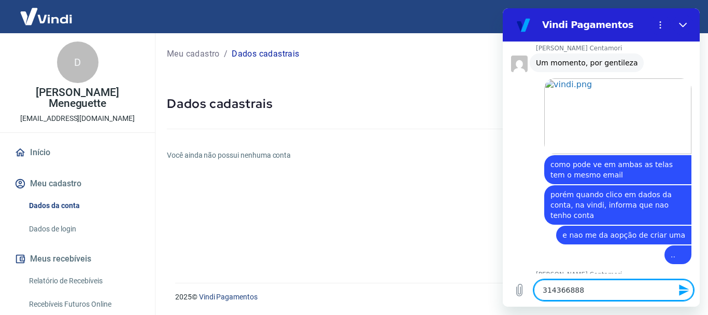
type textarea "x"
type textarea "31436688817"
type textarea "x"
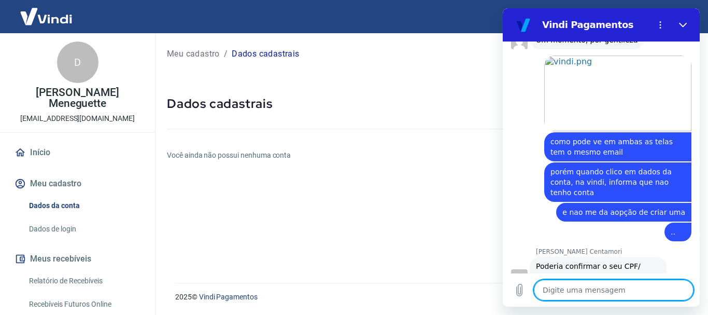
scroll to position [1097, 0]
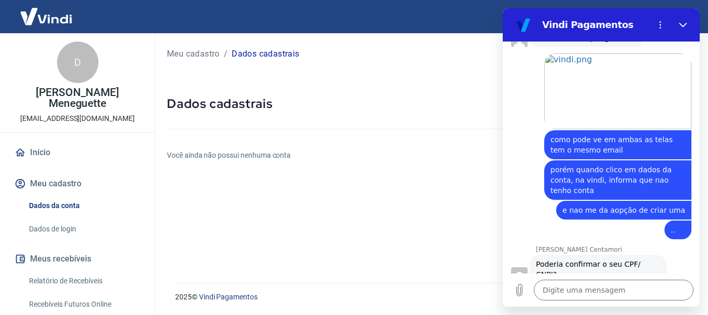
type textarea "x"
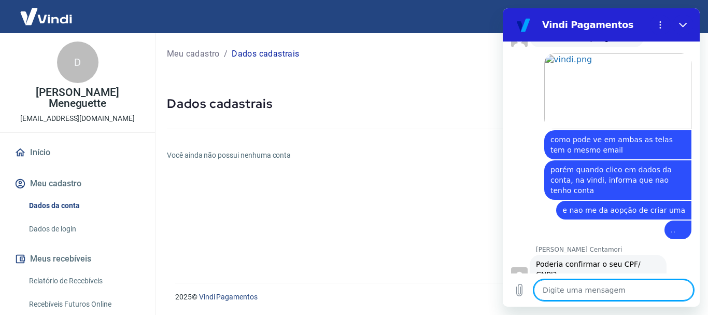
scroll to position [1131, 0]
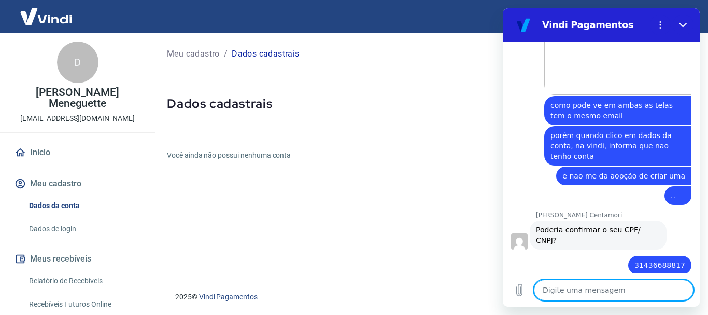
click at [580, 297] on textarea at bounding box center [614, 289] width 160 height 21
type textarea "o"
type textarea "x"
type textarea "ok"
type textarea "x"
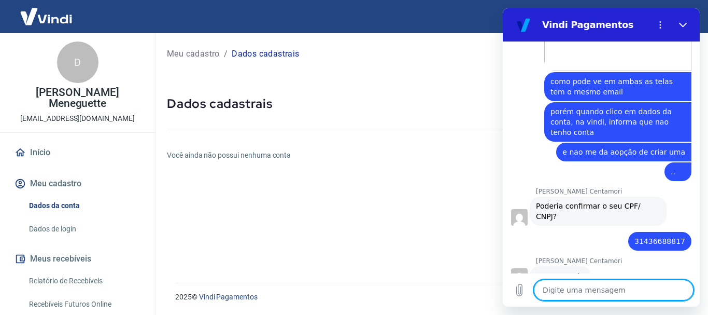
type textarea "x"
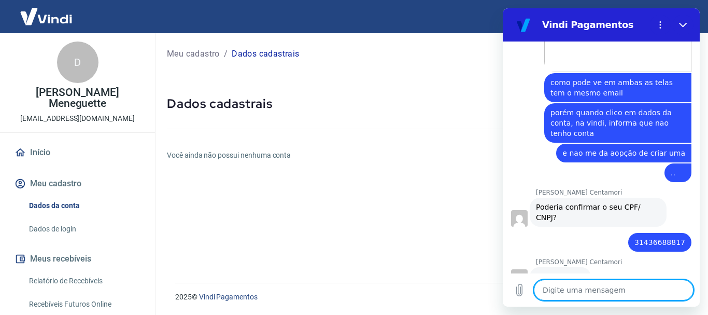
scroll to position [1156, 0]
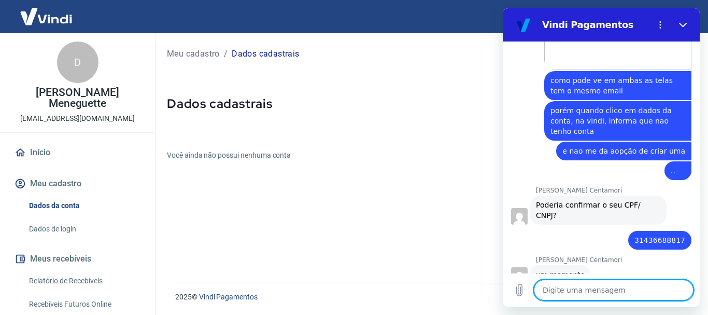
click at [583, 289] on textarea at bounding box center [614, 289] width 160 height 21
type textarea "."
type textarea "x"
type textarea ".."
type textarea "x"
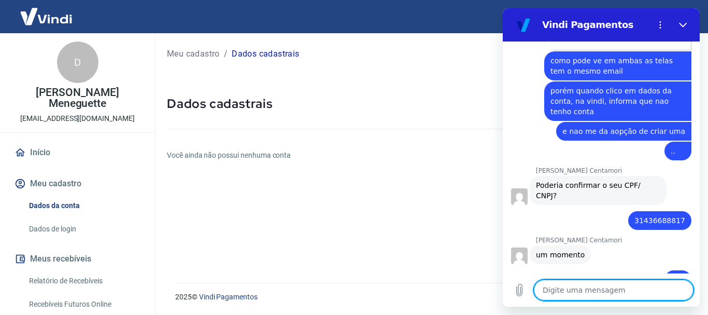
scroll to position [1196, 0]
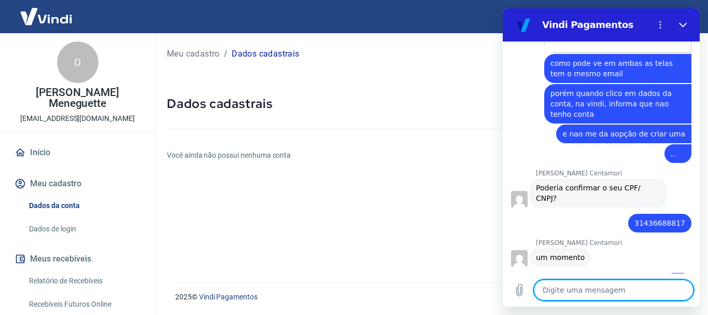
type textarea "x"
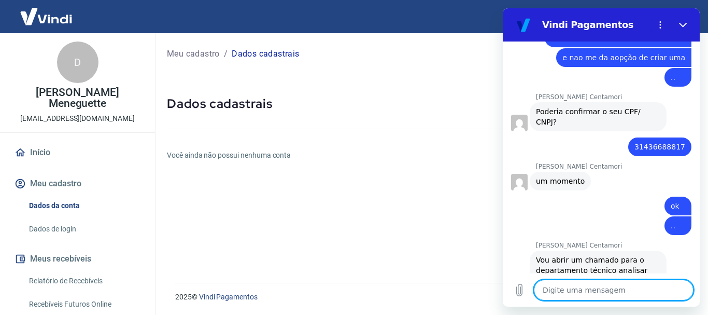
scroll to position [1252, 0]
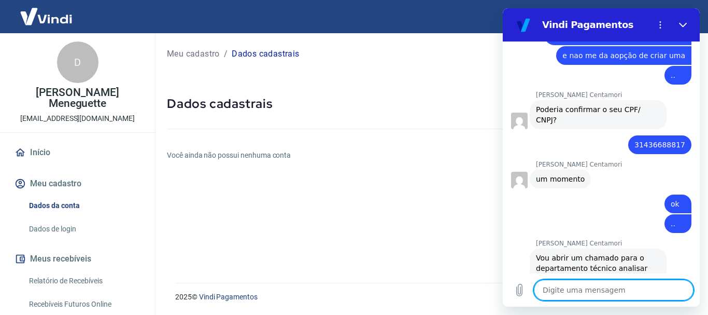
click at [608, 294] on textarea at bounding box center [614, 289] width 160 height 21
type textarea "v"
type textarea "x"
type textarea "vo"
type textarea "x"
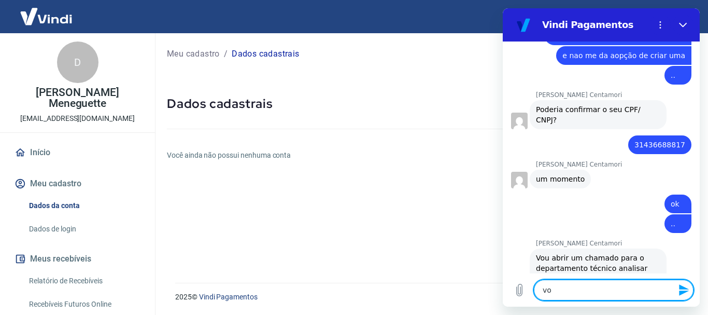
type textarea "voc"
type textarea "x"
type textarea "voce"
type textarea "x"
type textarea "voce"
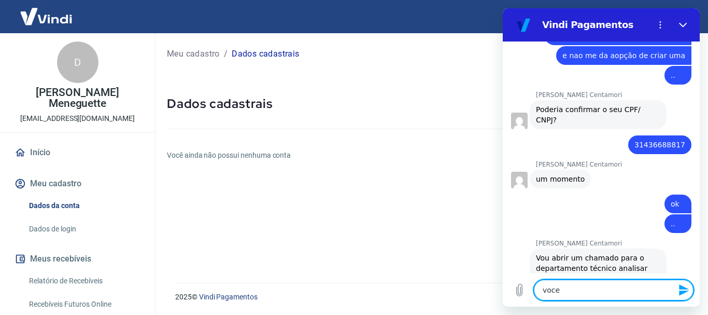
type textarea "x"
type textarea "voce c"
type textarea "x"
type textarea "voce ch"
type textarea "x"
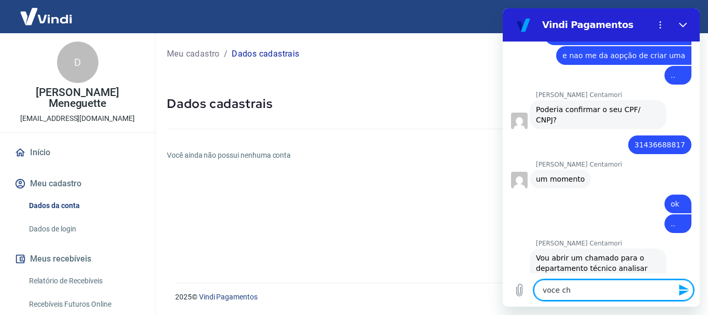
type textarea "voce che"
type textarea "x"
type textarea "voce cheg"
type textarea "x"
type textarea "voce chego"
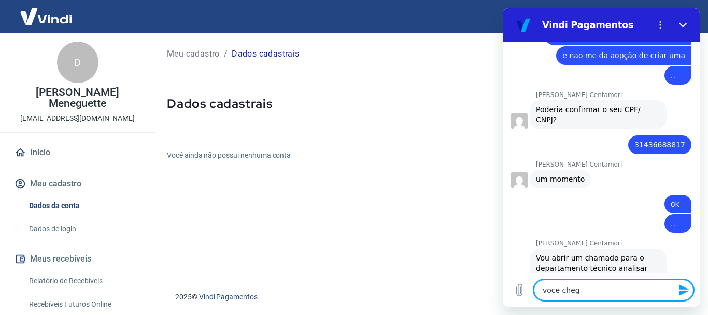
type textarea "x"
type textarea "voce chegou"
type textarea "x"
type textarea "voce chegou"
type textarea "x"
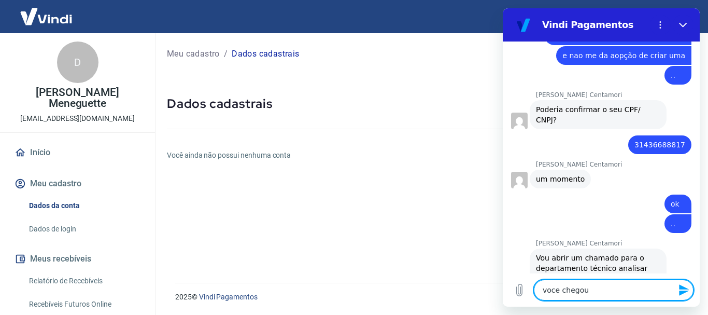
type textarea "voce chegou a"
type textarea "x"
type textarea "voce chegou a"
type textarea "x"
type textarea "voce chegou a c"
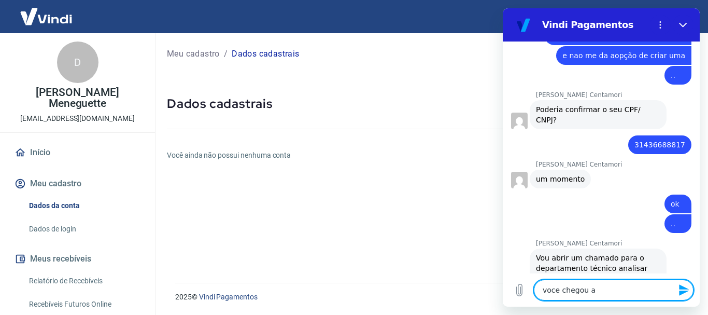
type textarea "x"
type textarea "voce chegou a co"
type textarea "x"
type textarea "voce chegou a con"
type textarea "x"
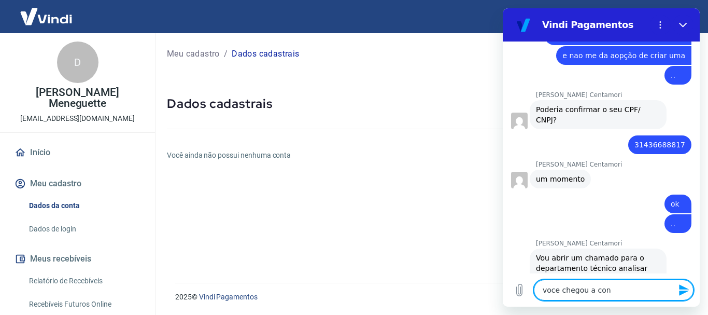
type textarea "voce chegou a conf"
type textarea "x"
type textarea "voce chegou a confe"
type textarea "x"
type textarea "voce chegou a confer"
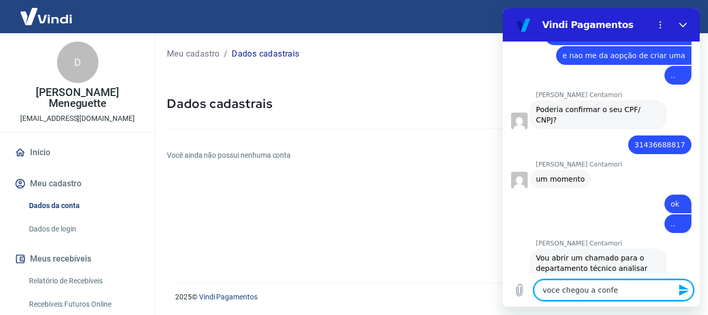
type textarea "x"
type textarea "voce chegou a conferi"
type textarea "x"
type textarea "voce chegou a conferir"
type textarea "x"
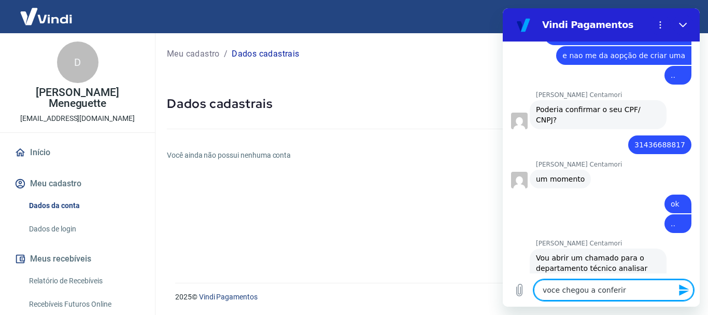
type textarea "voce chegou a conferir"
type textarea "x"
type textarea "voce chegou a conferir m"
type textarea "x"
type textarea "voce chegou a conferir me"
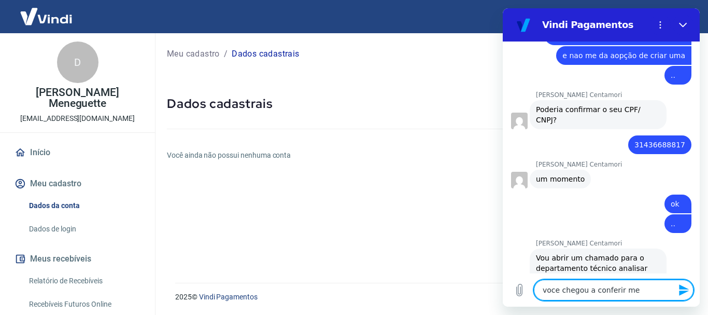
type textarea "x"
type textarea "voce chegou a conferir meu"
type textarea "x"
type textarea "voce chegou a conferir meu"
type textarea "x"
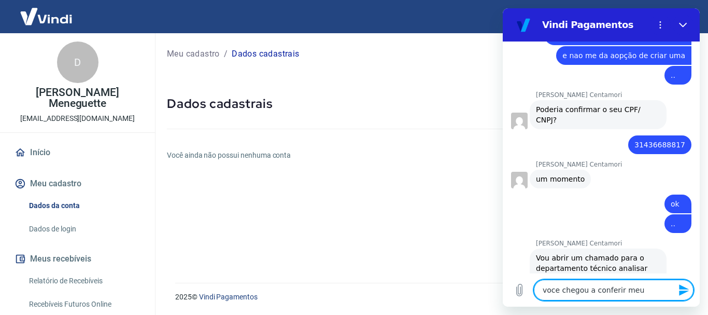
type textarea "voce chegou a conferir meu c"
type textarea "x"
type textarea "voce chegou a conferir meu ca"
type textarea "x"
type textarea "voce chegou a conferir meu cad"
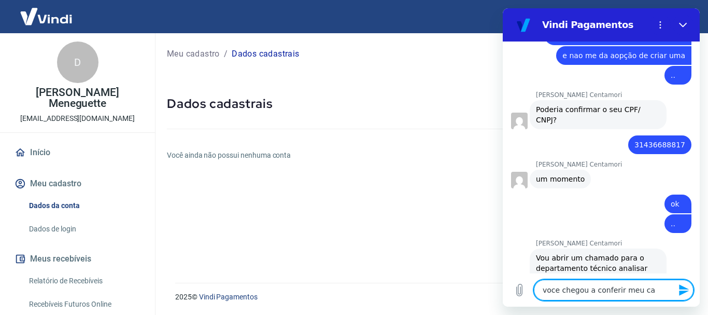
type textarea "x"
type textarea "voce chegou a conferir meu cads"
type textarea "x"
type textarea "voce chegou a conferir meu cadsa"
type textarea "x"
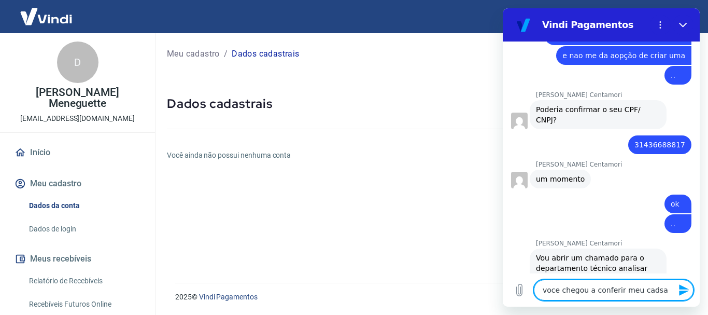
type textarea "voce chegou a conferir meu cadsat"
type textarea "x"
type textarea "voce chegou a conferir meu cadsatr"
type textarea "x"
type textarea "voce chegou a conferir meu cadsatro"
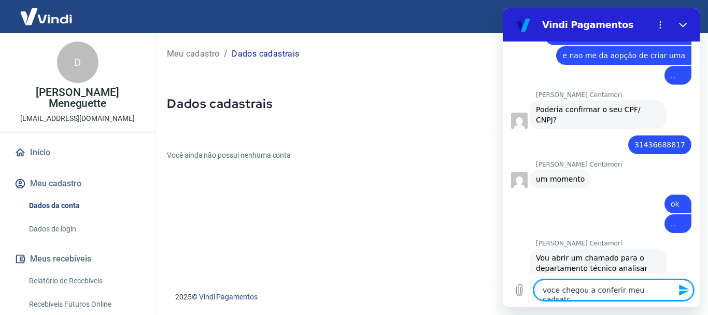
type textarea "x"
type textarea "voce chegou a conferir meu cadsatro?"
type textarea "x"
type textarea "voce chegou a conferir meu cadsatro?"
type textarea "x"
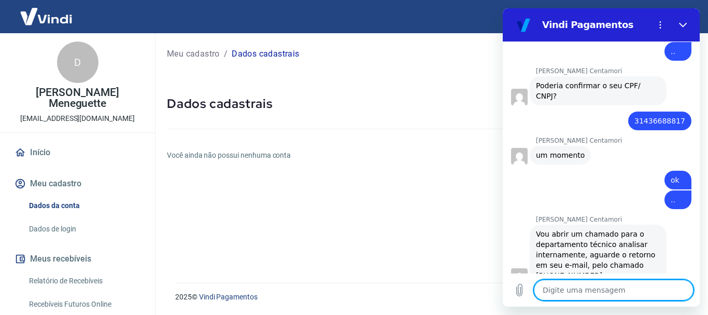
type textarea "x"
type textarea "e"
type textarea "x"
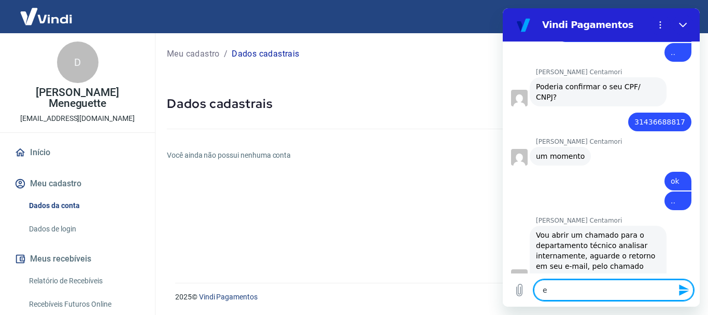
type textarea "es"
type textarea "x"
type textarea "est"
type textarea "x"
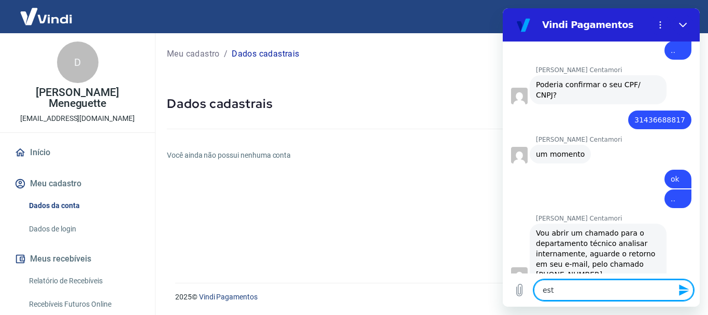
type textarea "está"
type textarea "x"
type textarea "está"
type textarea "x"
type textarea "está t"
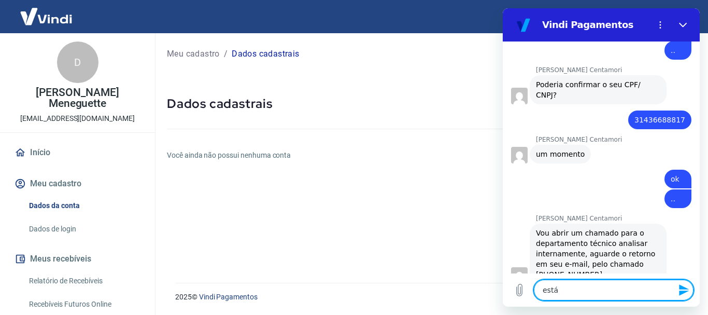
type textarea "x"
type textarea "está tu"
type textarea "x"
type textarea "está tud"
type textarea "x"
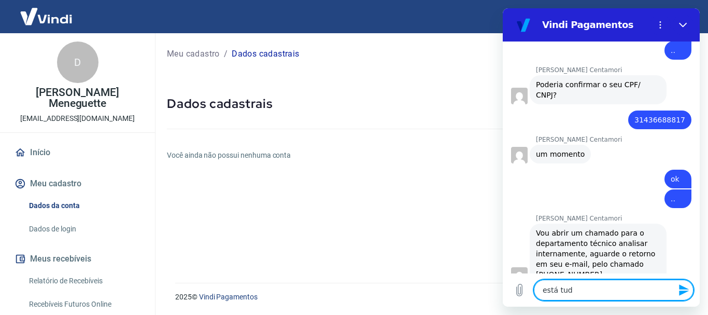
type textarea "está tudo"
type textarea "x"
type textarea "está tudo"
type textarea "x"
type textarea "está tudo o"
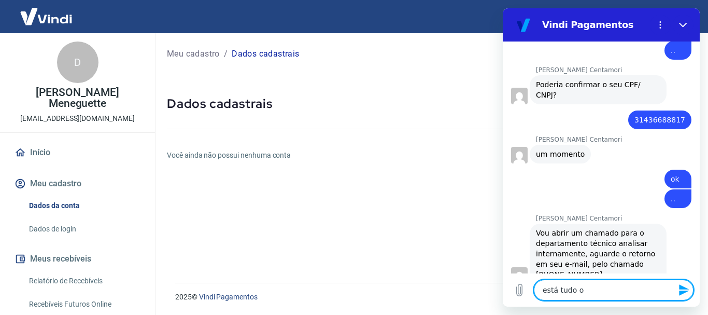
type textarea "x"
type textarea "está tudo ok"
type textarea "x"
type textarea "está tudo ok"
type textarea "x"
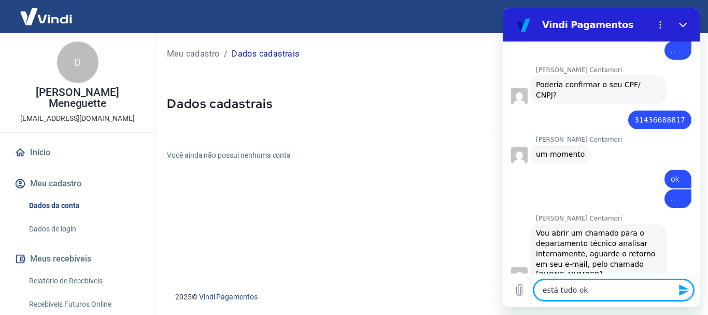
type textarea "está tudo ok c"
type textarea "x"
type textarea "está tudo ok co"
type textarea "x"
type textarea "está tudo ok com"
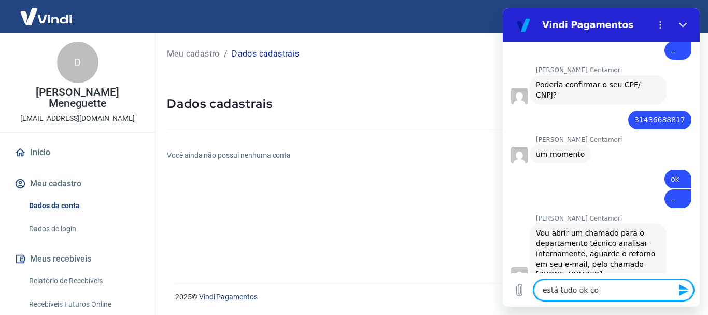
type textarea "x"
type textarea "está tudo ok com"
type textarea "x"
type textarea "está tudo ok com m"
type textarea "x"
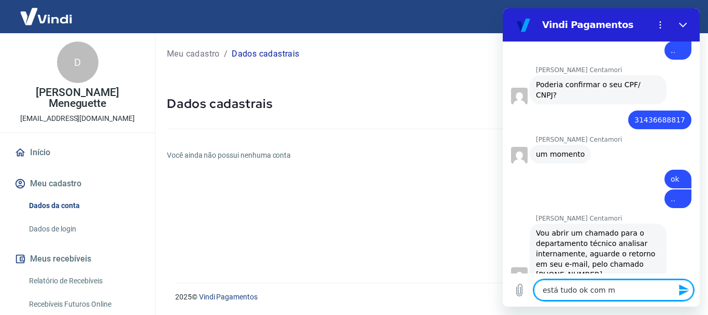
type textarea "está tudo ok com me"
type textarea "x"
type textarea "está tudo ok com meu"
type textarea "x"
type textarea "está tudo ok com meus"
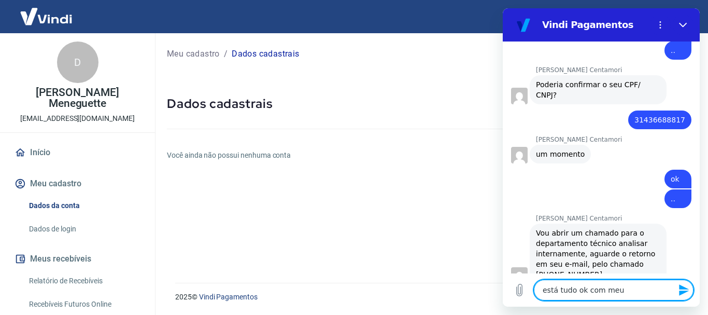
type textarea "x"
type textarea "está tudo ok com meus"
type textarea "x"
type textarea "está tudo ok com meus da"
type textarea "x"
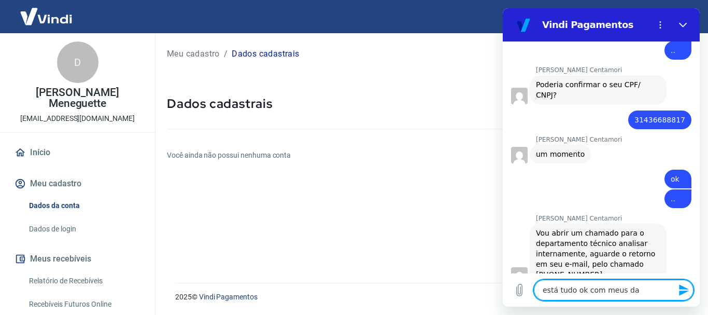
type textarea "está tudo ok com meus dad"
type textarea "x"
type textarea "está tudo ok com meus dado"
type textarea "x"
type textarea "está tudo ok com meus dados"
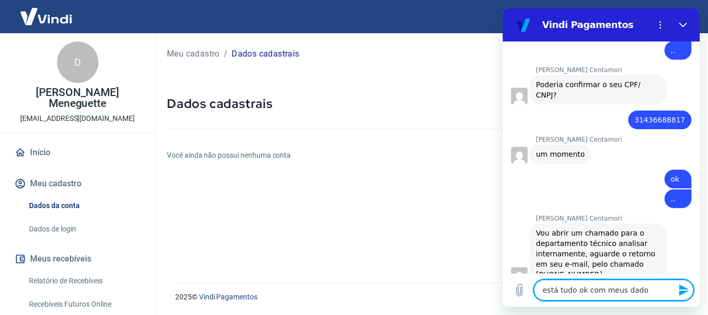
type textarea "x"
type textarea "está tudo ok com meus dados?"
type textarea "x"
type textarea "está tudo ok com meus dados?"
type textarea "x"
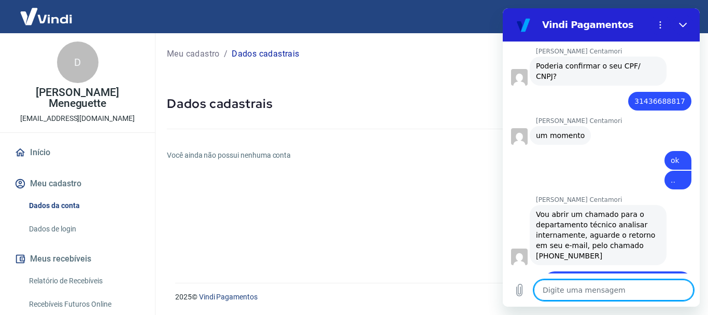
type textarea "x"
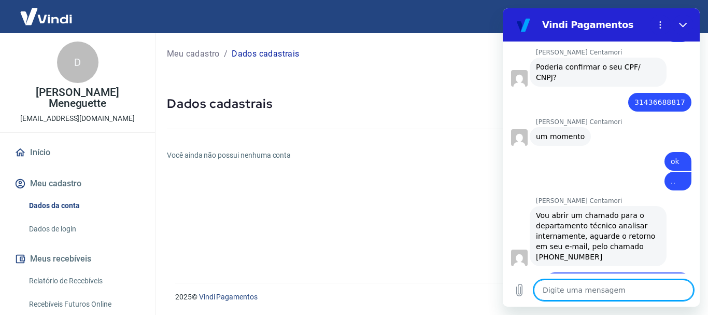
scroll to position [1296, 0]
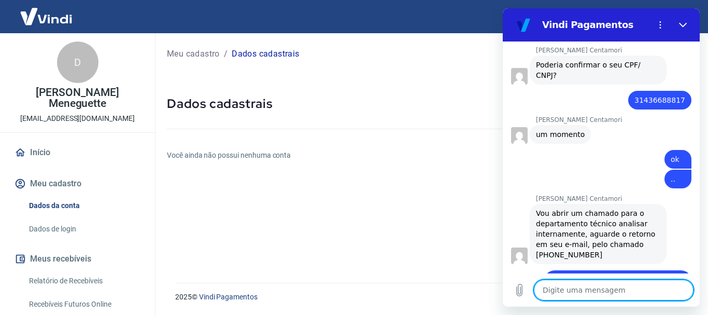
type textarea "q"
type textarea "x"
type textarea "qu"
type textarea "x"
type textarea "qua"
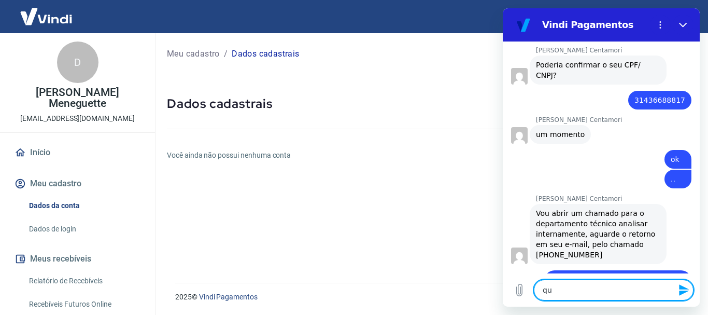
type textarea "x"
type textarea "qual"
type textarea "x"
type textarea "qual"
type textarea "x"
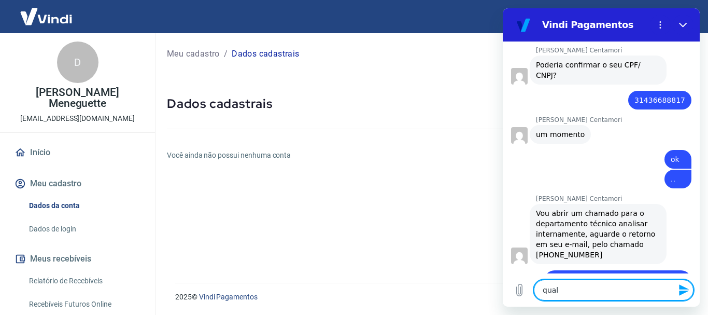
type textarea "qual p"
type textarea "x"
type textarea "qual pr"
type textarea "x"
type textarea "qual pra"
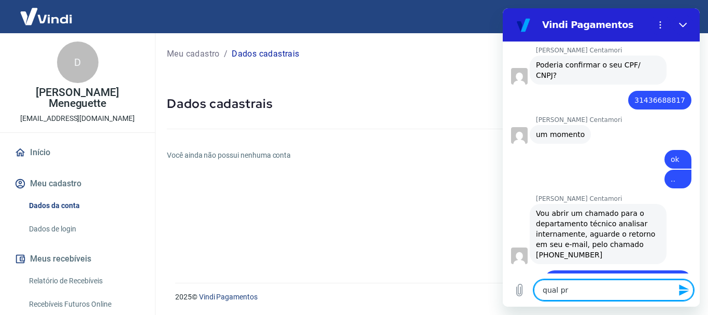
type textarea "x"
type textarea "qual prao"
type textarea "x"
type textarea "qual pra"
type textarea "x"
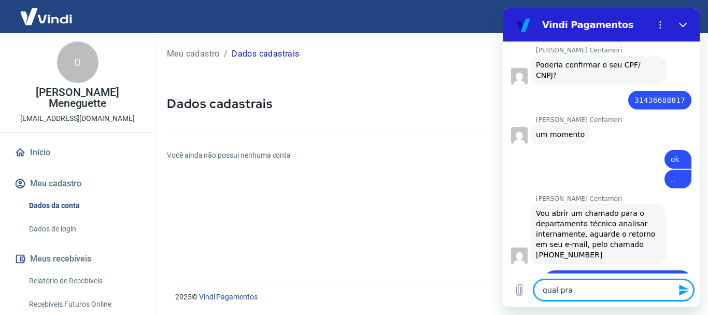
type textarea "qual praz"
type textarea "x"
type textarea "qual prazo"
type textarea "x"
type textarea "qual prazo"
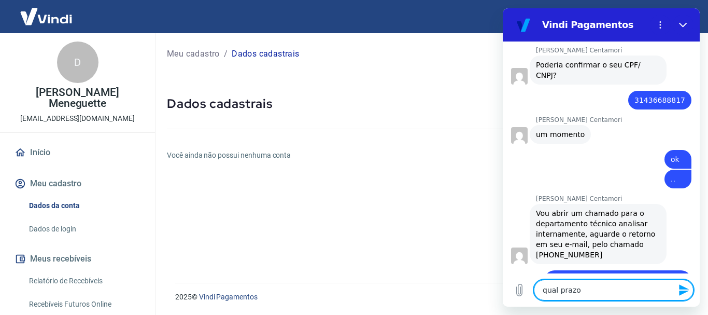
type textarea "x"
type textarea "qual prazo pa"
type textarea "x"
type textarea "qual prazo par"
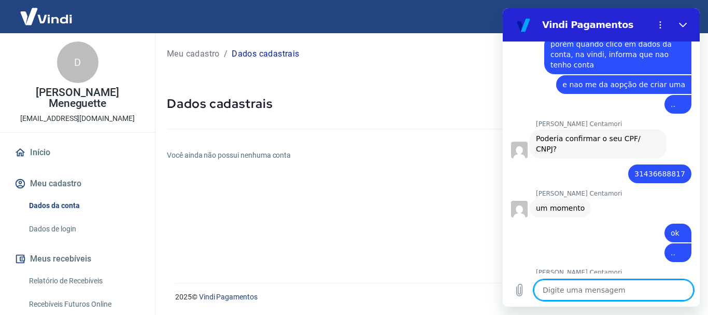
scroll to position [1326, 0]
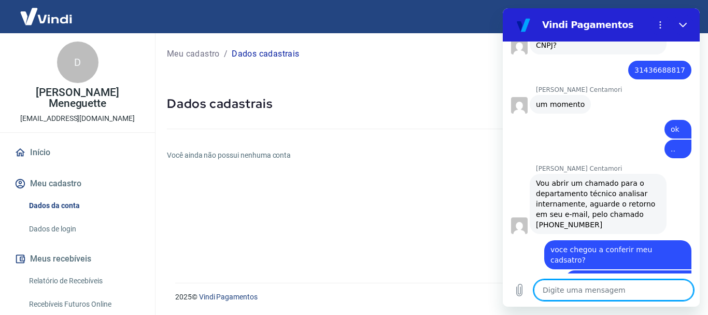
click at [603, 288] on textarea at bounding box center [614, 289] width 160 height 21
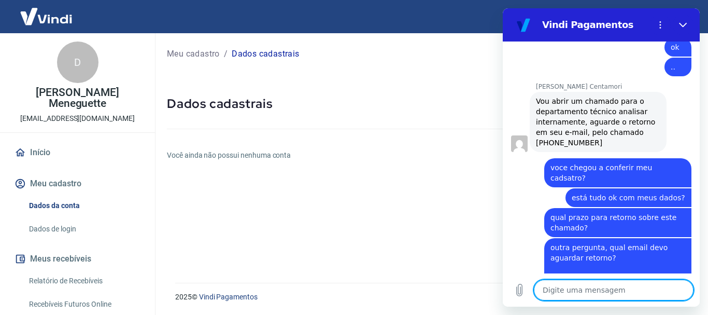
scroll to position [97, 0]
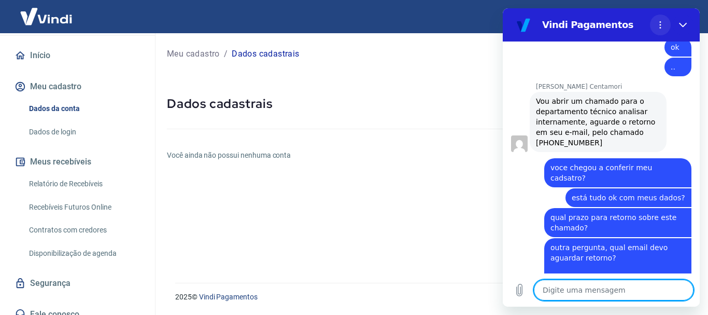
click at [661, 22] on circle "Menu de opções" at bounding box center [661, 22] width 2 height 2
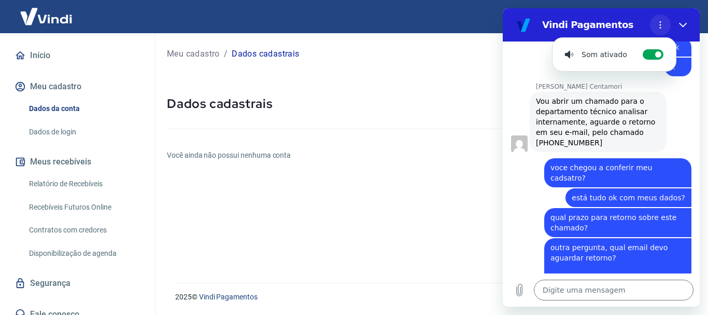
click at [661, 22] on circle "Menu de opções" at bounding box center [661, 22] width 2 height 2
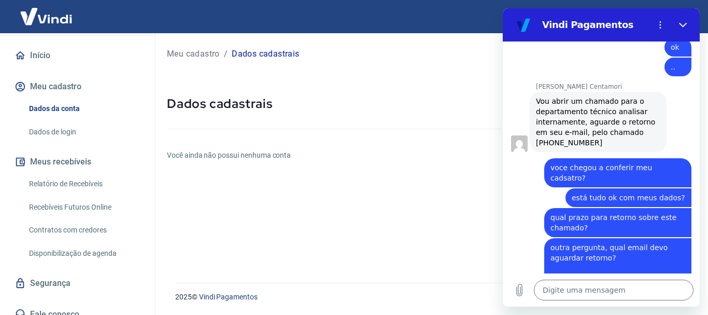
click at [288, 186] on div "Meu cadastro / Dados cadastrais Dados cadastrais Você ainda não possui nenhuma …" at bounding box center [432, 151] width 554 height 237
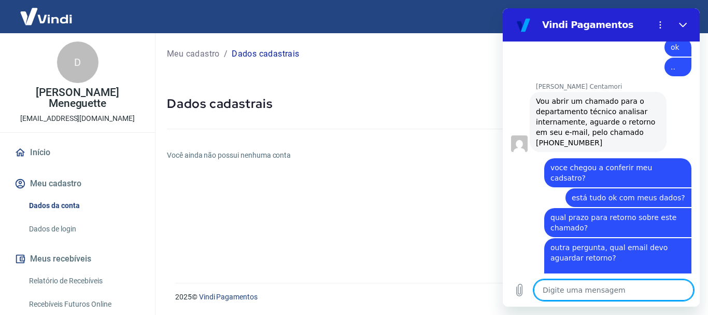
scroll to position [1483, 0]
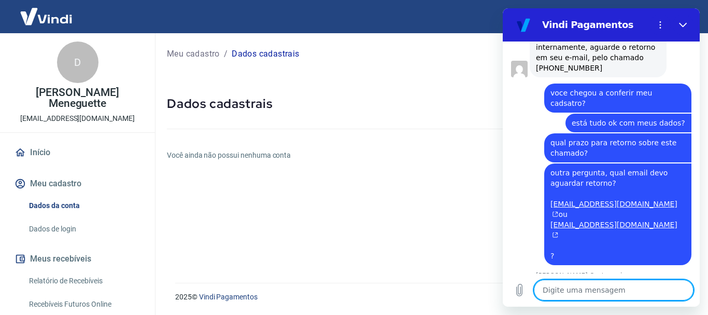
click at [602, 291] on textarea at bounding box center [614, 289] width 160 height 21
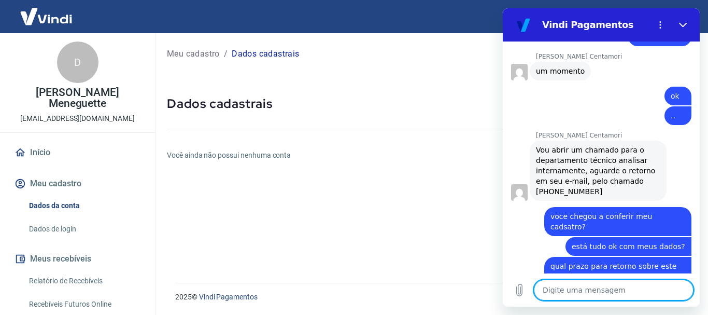
scroll to position [1567, 0]
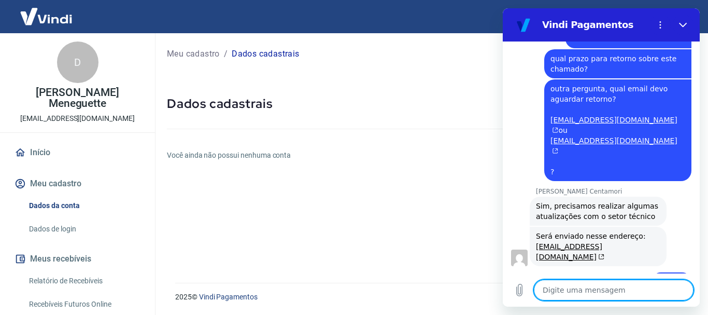
click at [624, 290] on textarea at bounding box center [614, 289] width 160 height 21
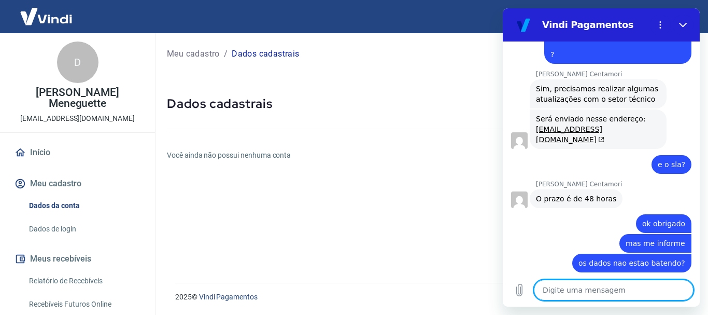
scroll to position [1686, 0]
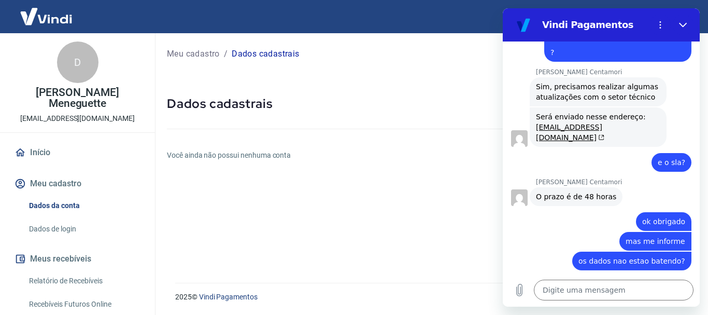
drag, startPoint x: 535, startPoint y: 191, endPoint x: 625, endPoint y: 189, distance: 89.7
click at [625, 276] on div "[PERSON_NAME] Centamori [PERSON_NAME] Centamori diz: Estamos validando o que po…" at bounding box center [605, 300] width 189 height 49
copy p "[PERSON_NAME] Centamori"
